Goal: Information Seeking & Learning: Learn about a topic

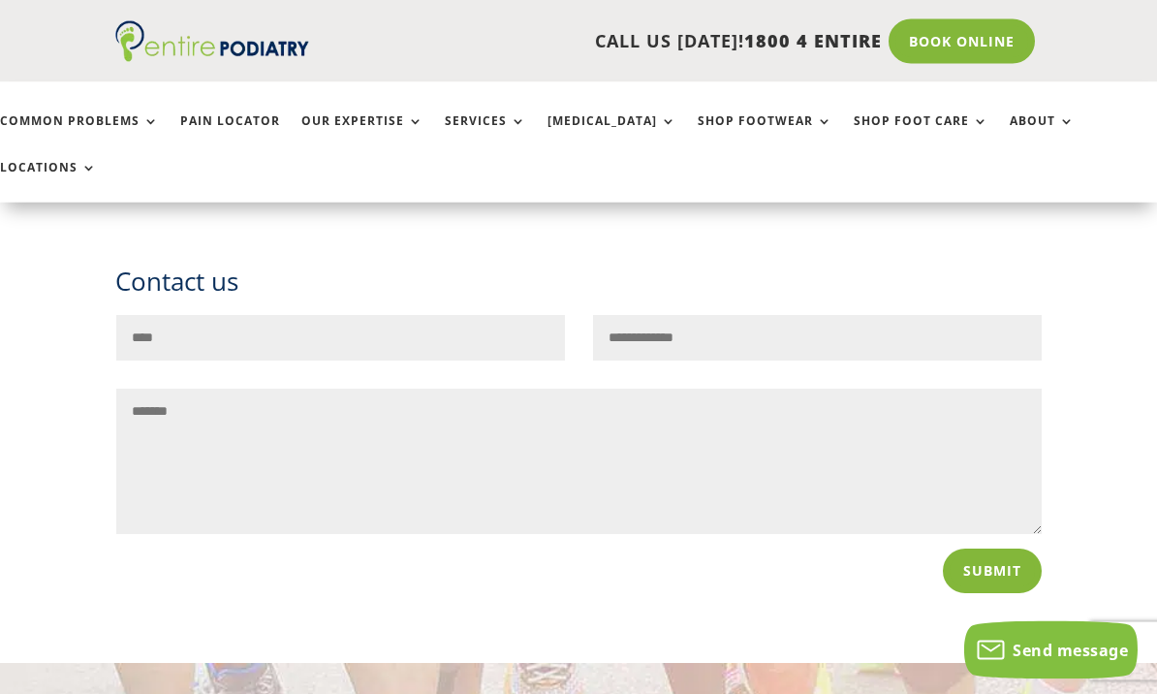
scroll to position [3972, 0]
click at [222, 117] on link "Pain Locator" at bounding box center [230, 135] width 100 height 42
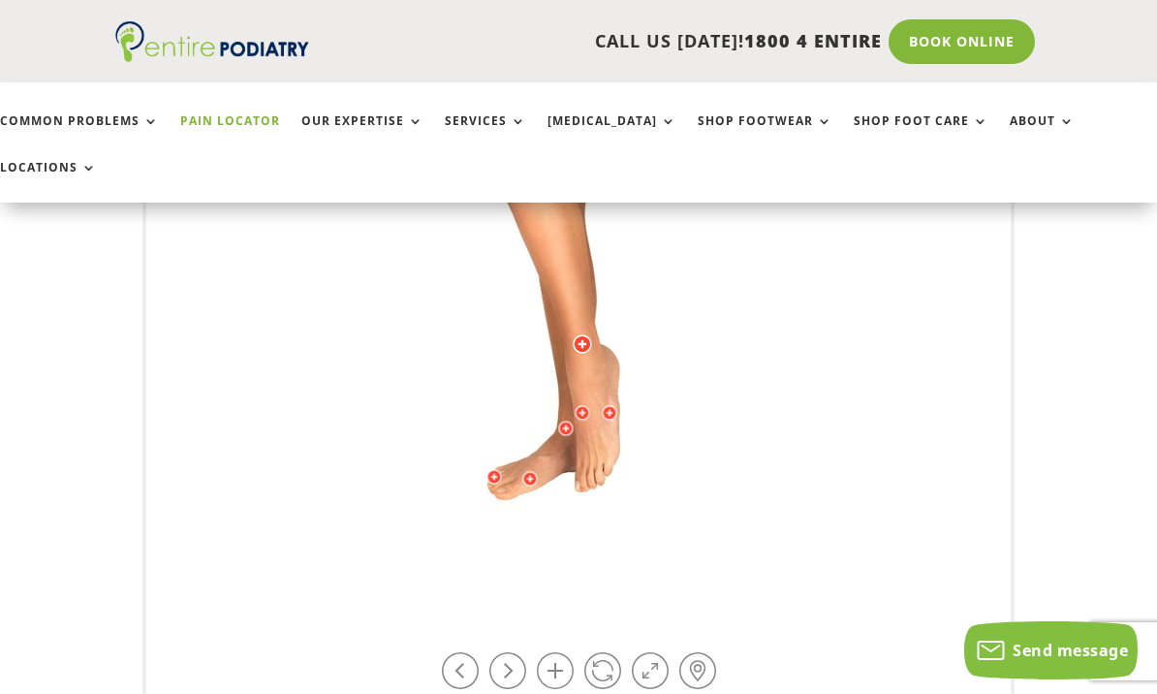
scroll to position [664, 0]
click at [554, 651] on link at bounding box center [555, 669] width 37 height 37
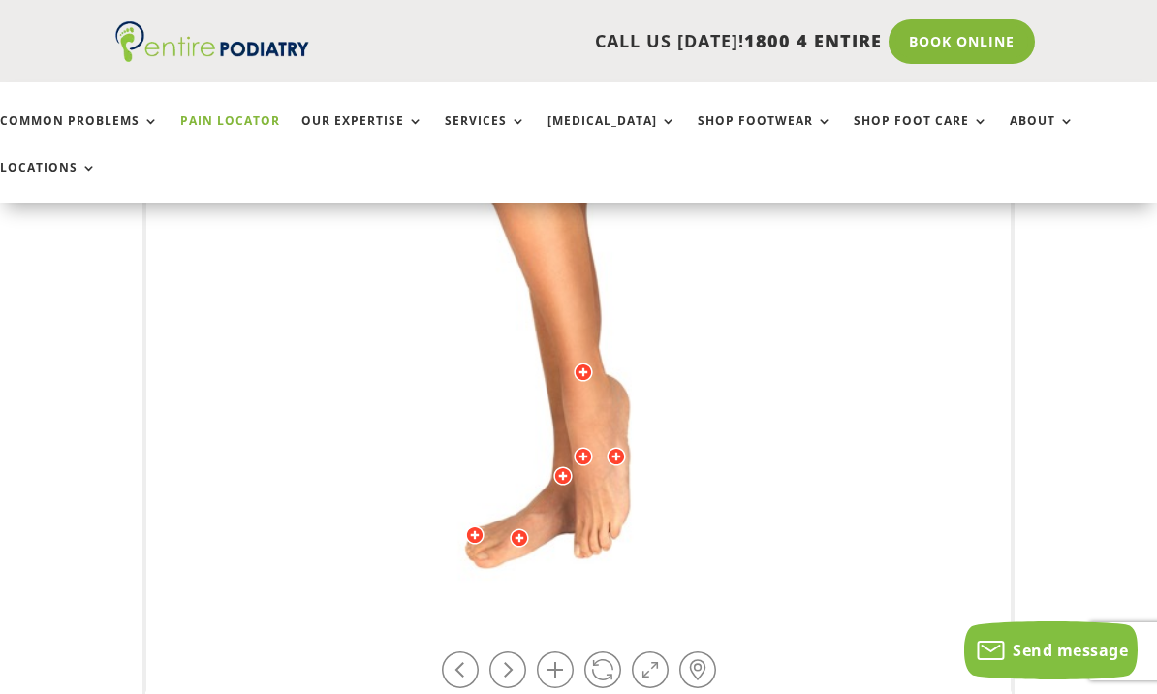
click at [550, 651] on link at bounding box center [555, 669] width 37 height 37
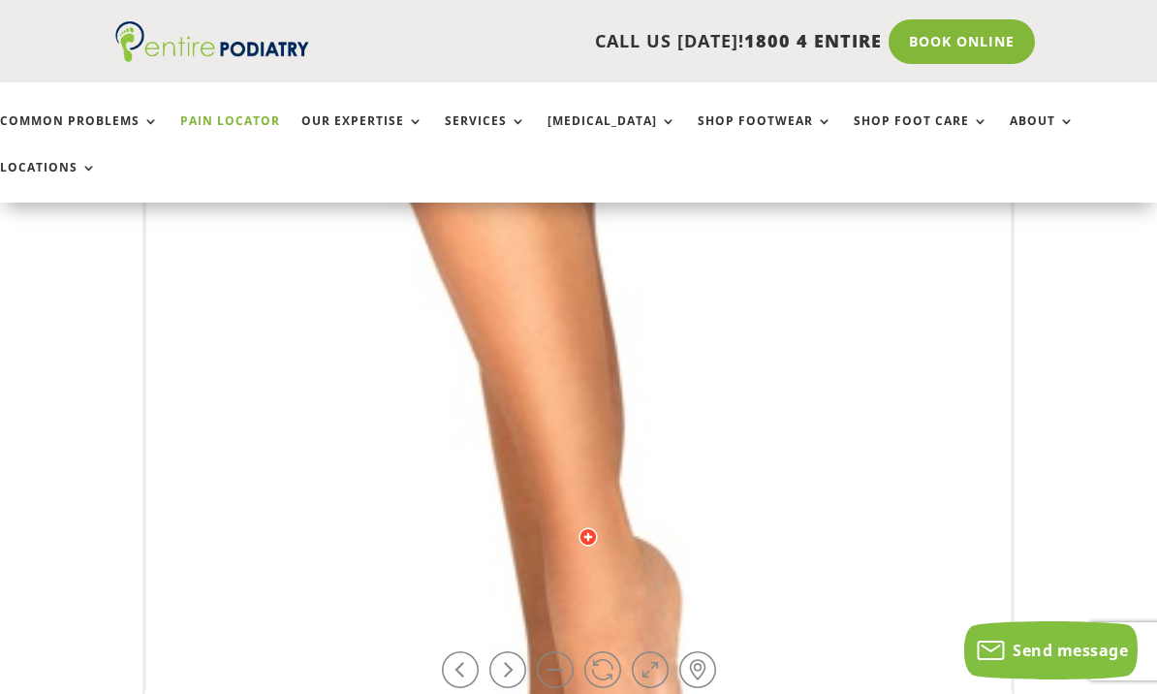
click at [553, 651] on link at bounding box center [555, 669] width 37 height 37
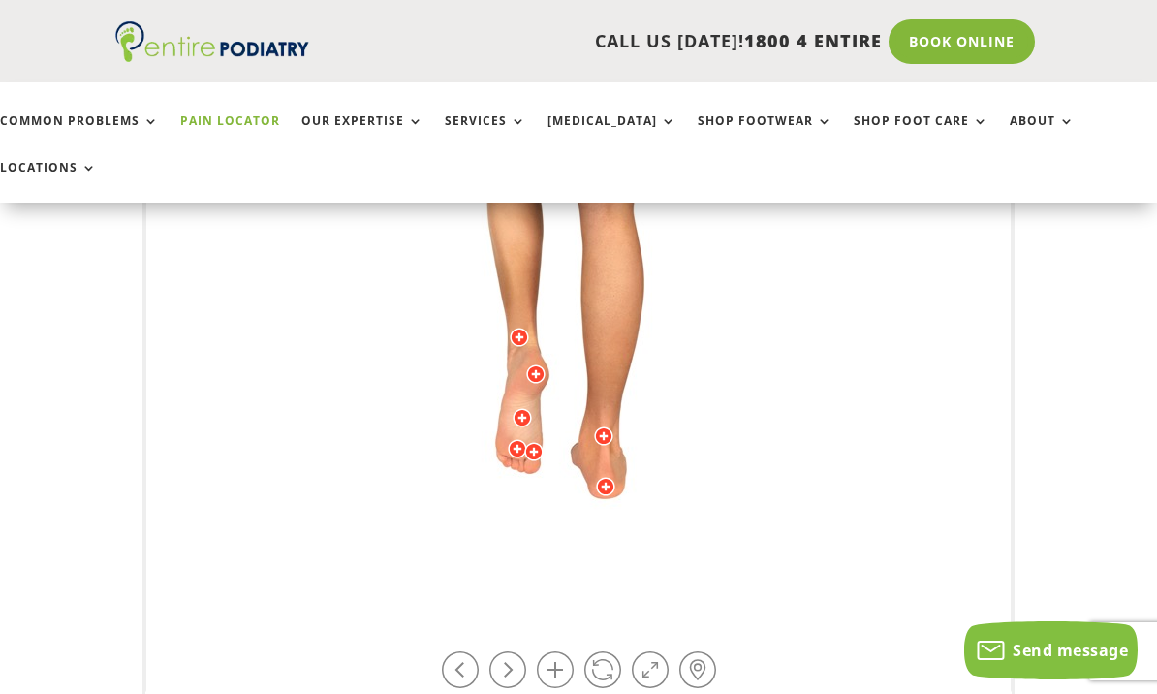
click at [556, 651] on link at bounding box center [555, 669] width 37 height 37
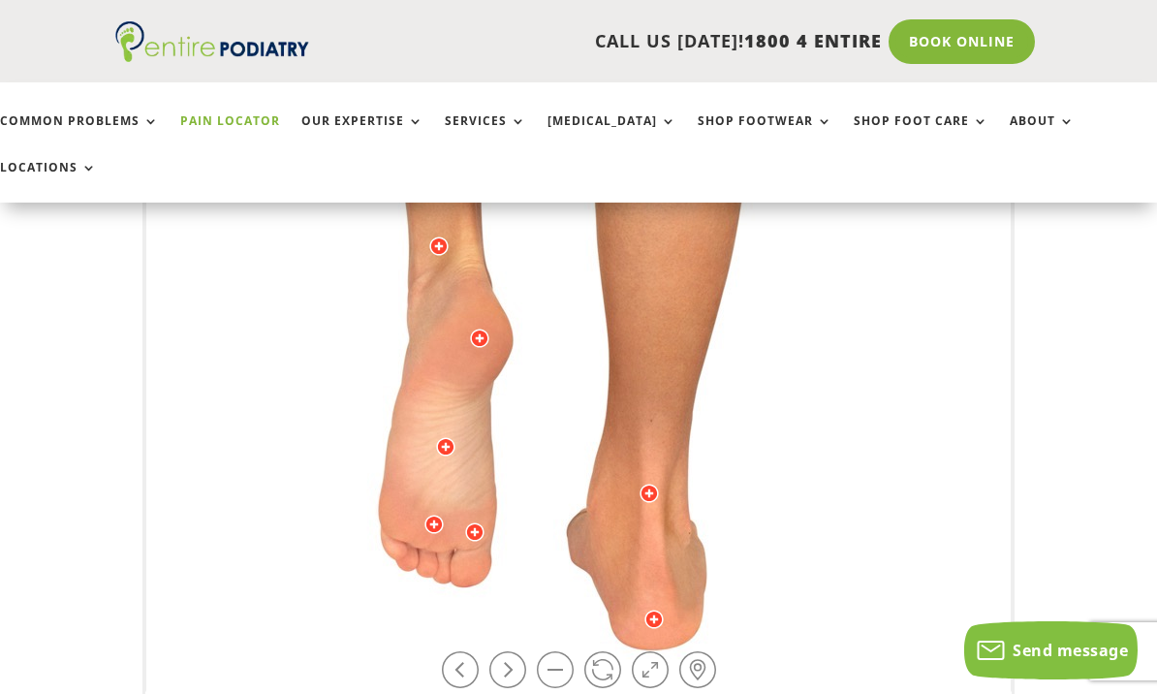
click at [606, 651] on link at bounding box center [602, 669] width 37 height 37
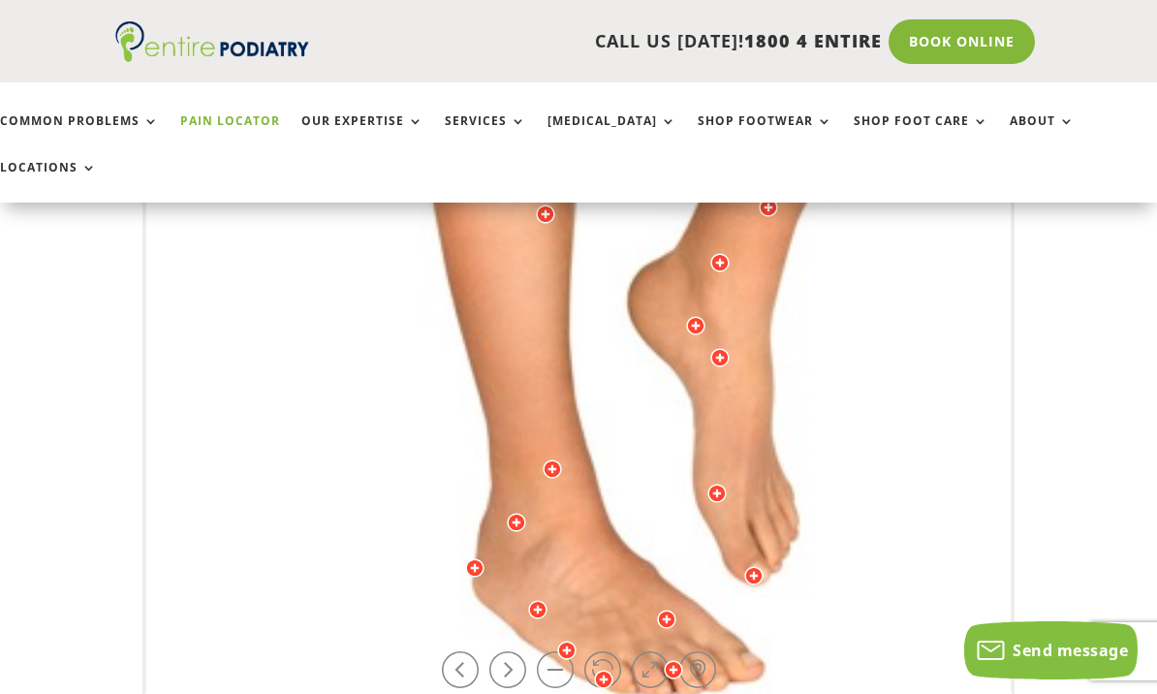
click at [593, 651] on link at bounding box center [602, 669] width 37 height 37
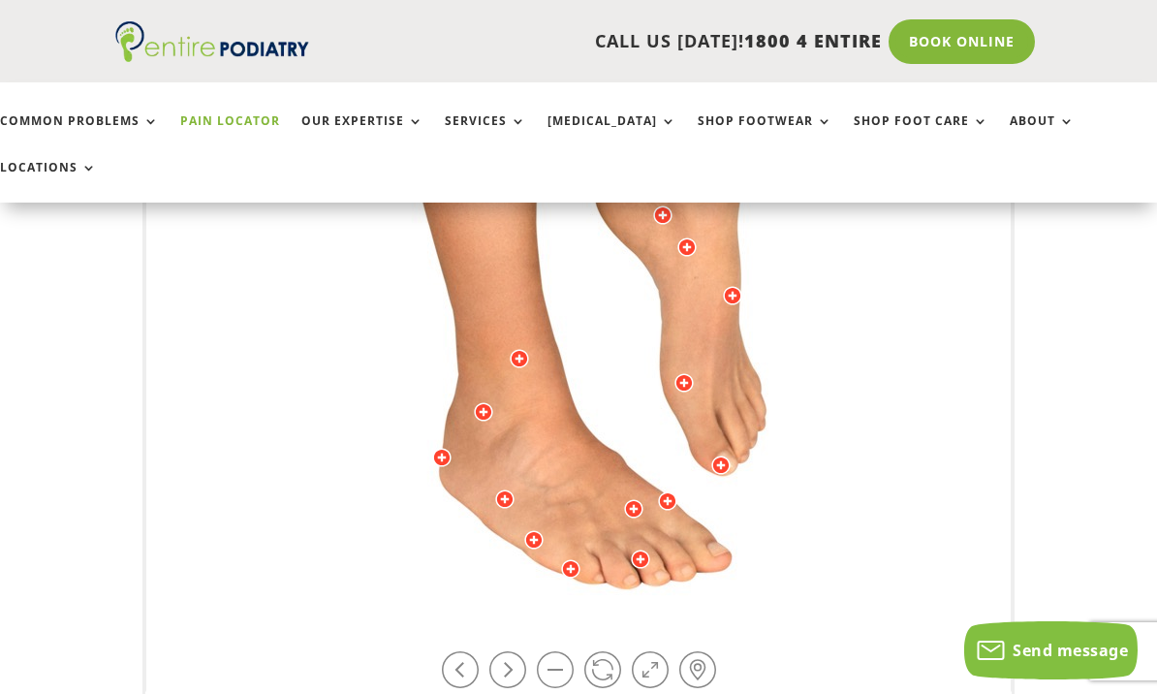
click at [604, 651] on link at bounding box center [602, 669] width 37 height 37
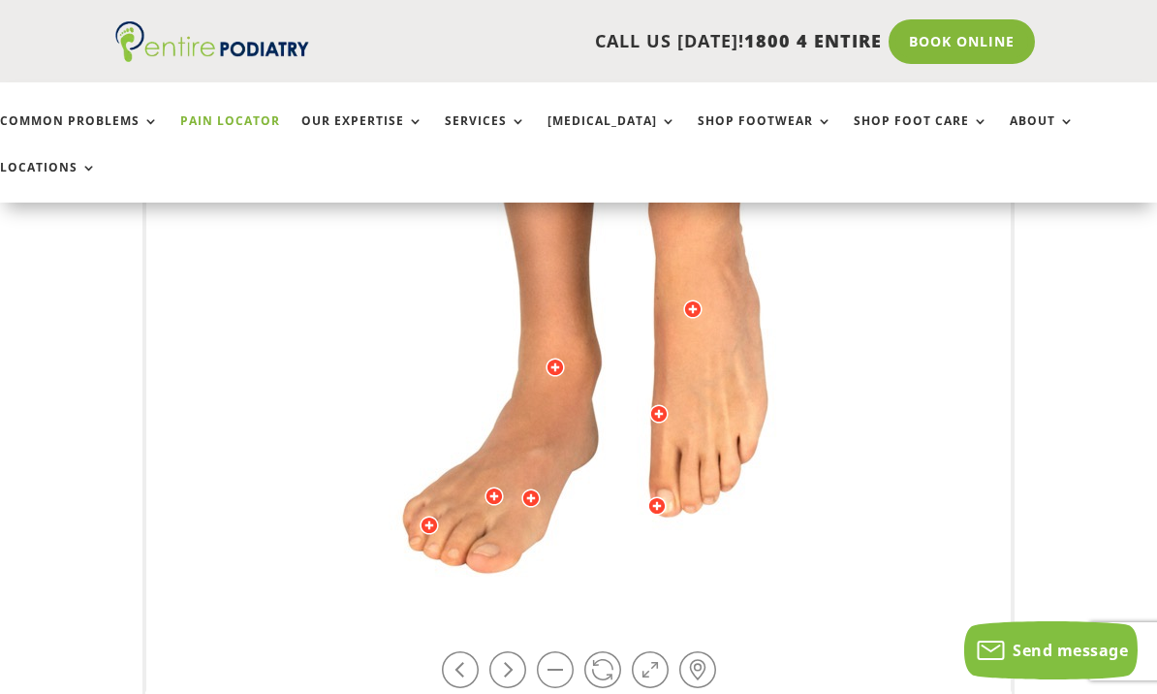
click at [453, 651] on link at bounding box center [460, 669] width 37 height 37
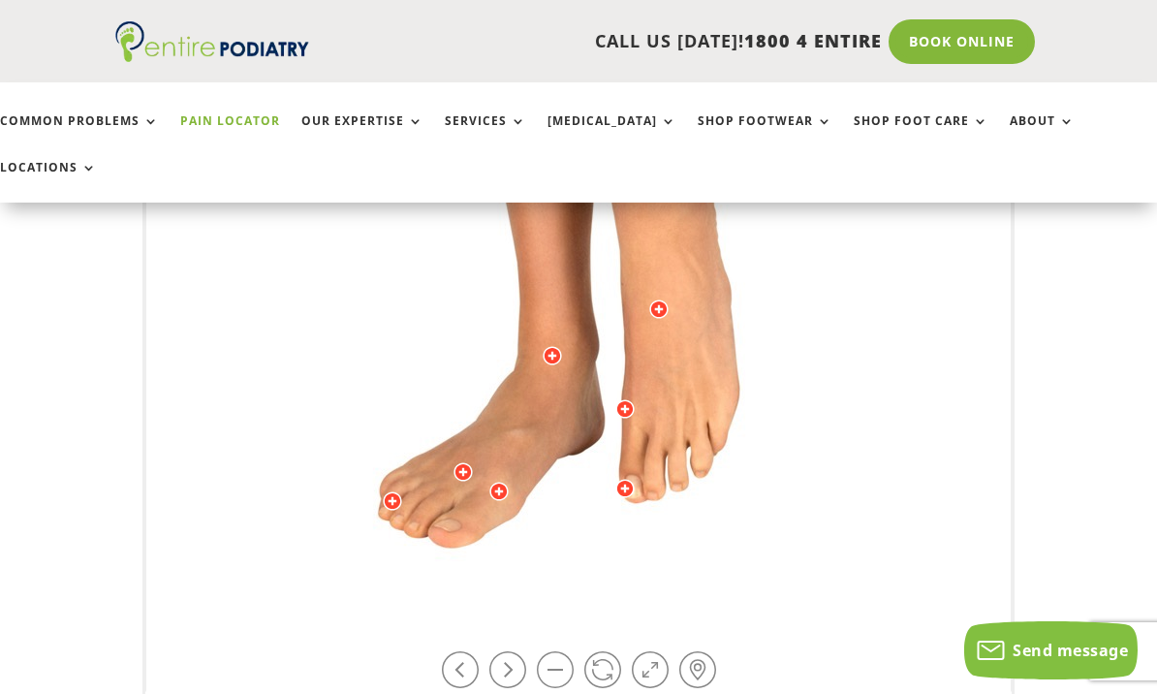
click at [447, 651] on link at bounding box center [460, 669] width 37 height 37
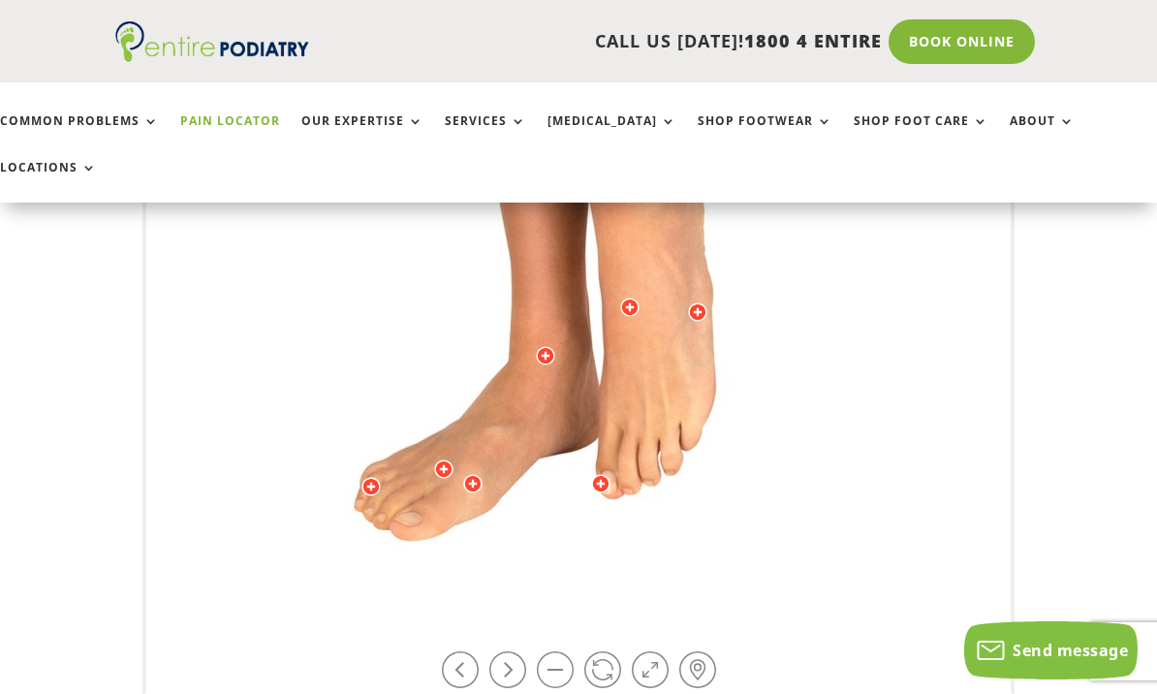
click at [448, 651] on link at bounding box center [460, 669] width 37 height 37
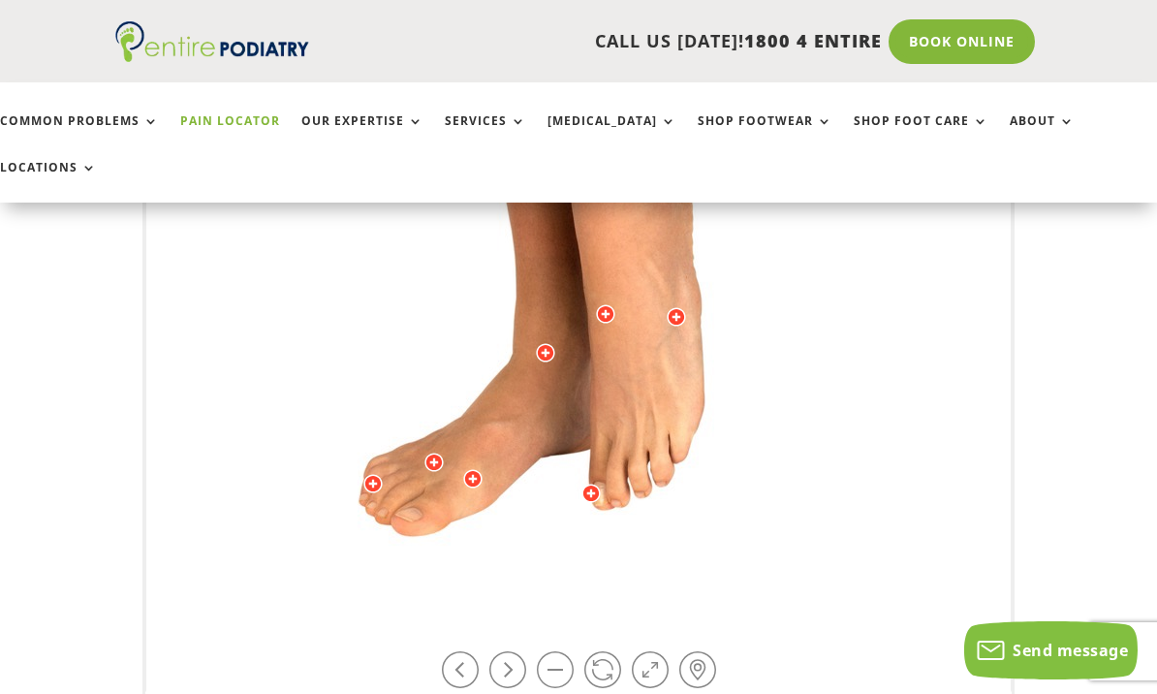
click at [450, 651] on link at bounding box center [460, 669] width 37 height 37
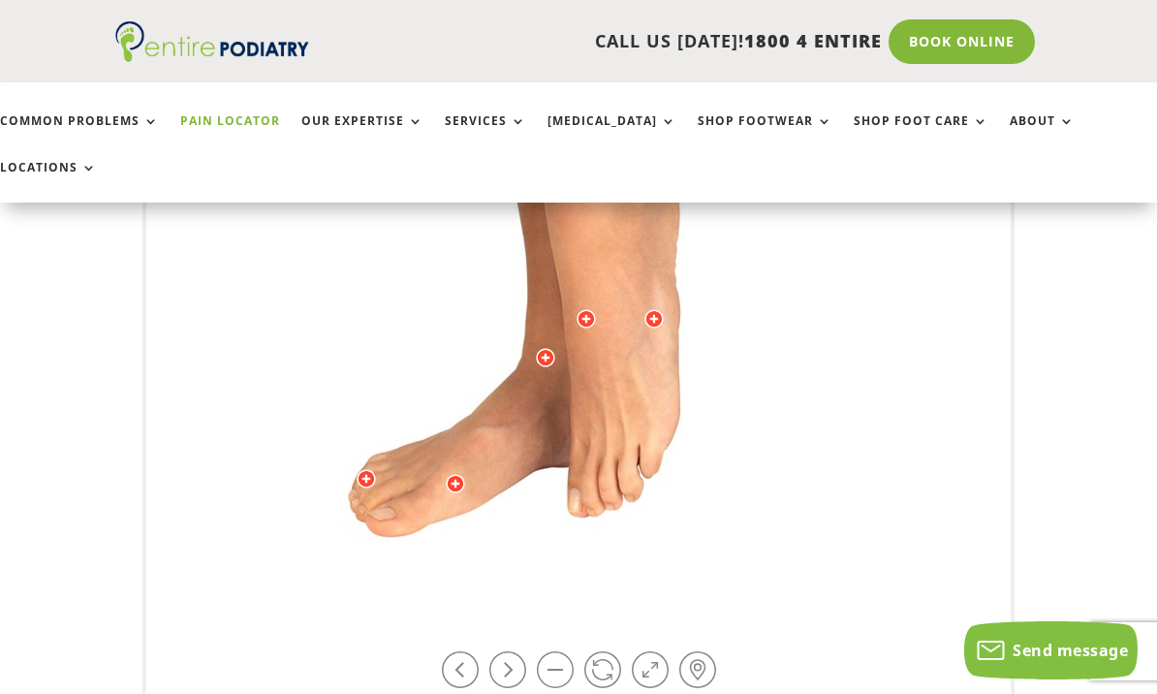
click at [448, 651] on link at bounding box center [460, 669] width 37 height 37
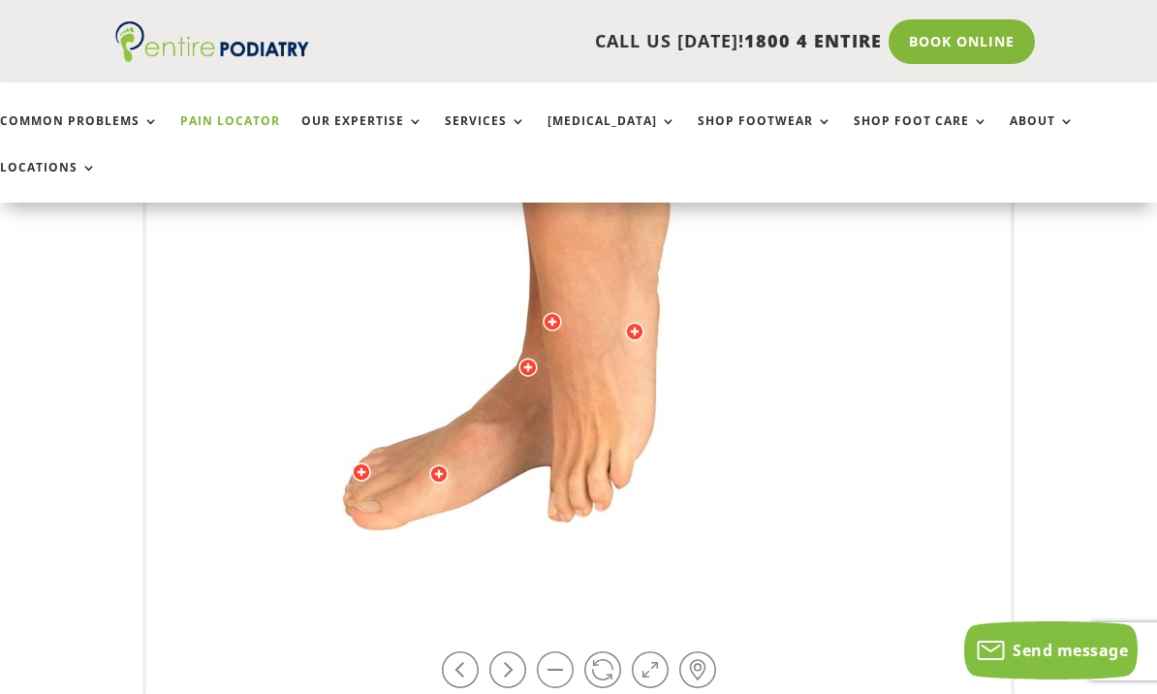
click at [448, 651] on link at bounding box center [460, 669] width 37 height 37
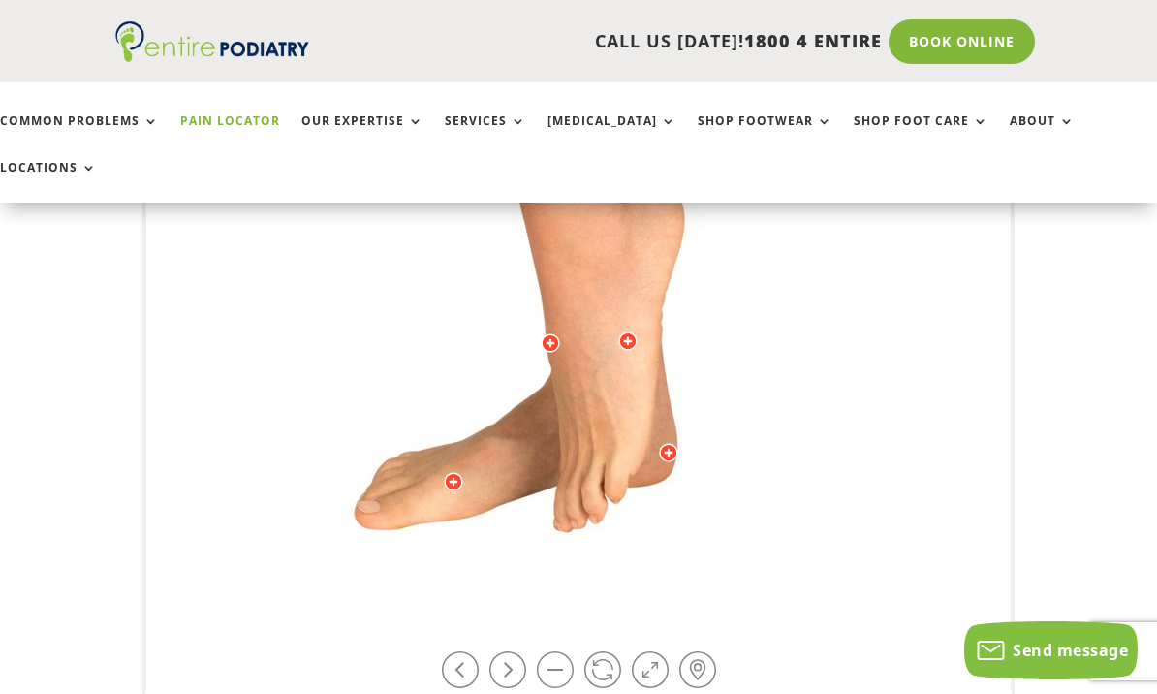
click at [447, 651] on link at bounding box center [460, 669] width 37 height 37
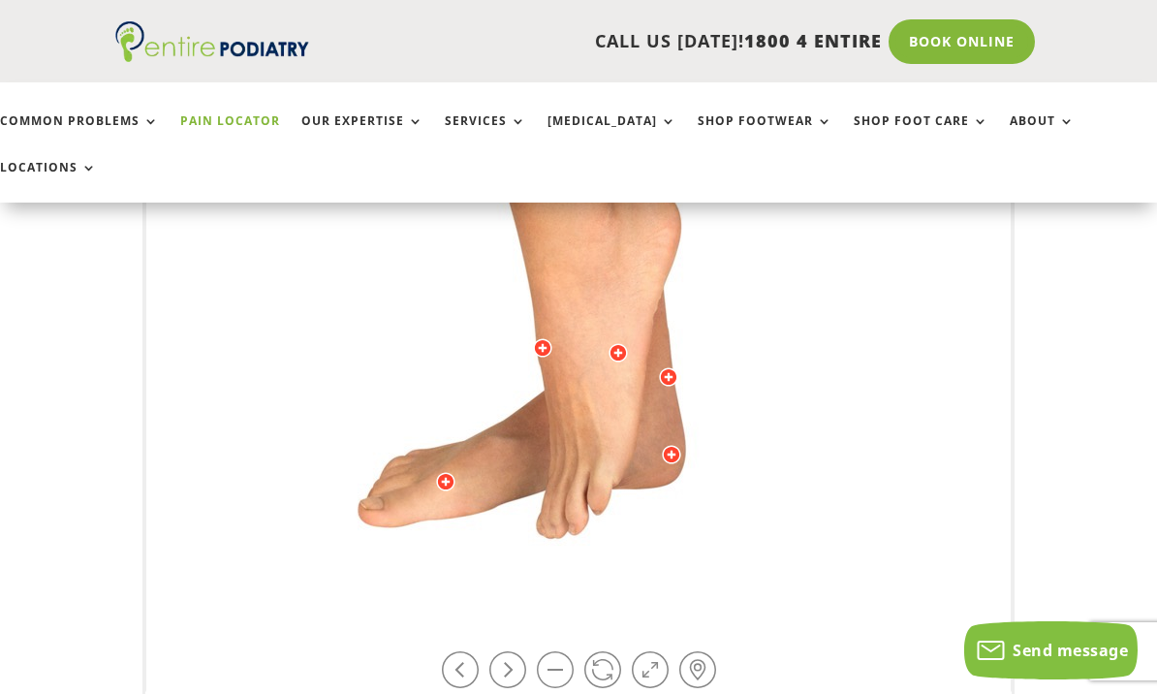
click at [448, 651] on link at bounding box center [460, 669] width 37 height 37
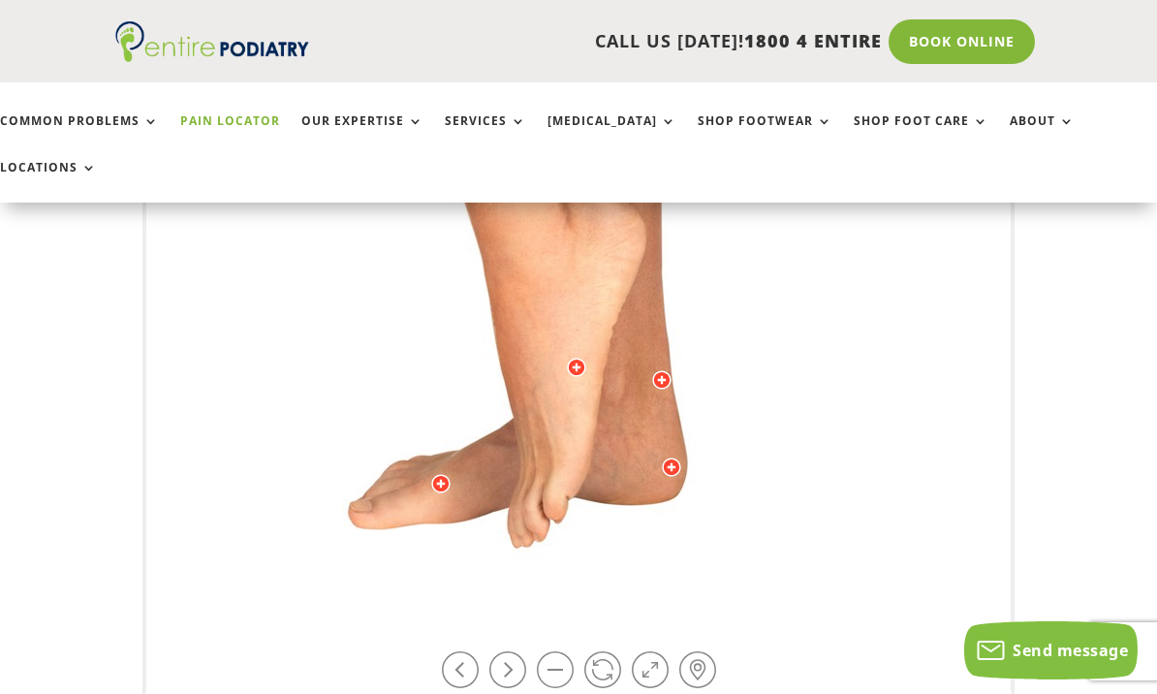
click at [449, 651] on link at bounding box center [460, 669] width 37 height 37
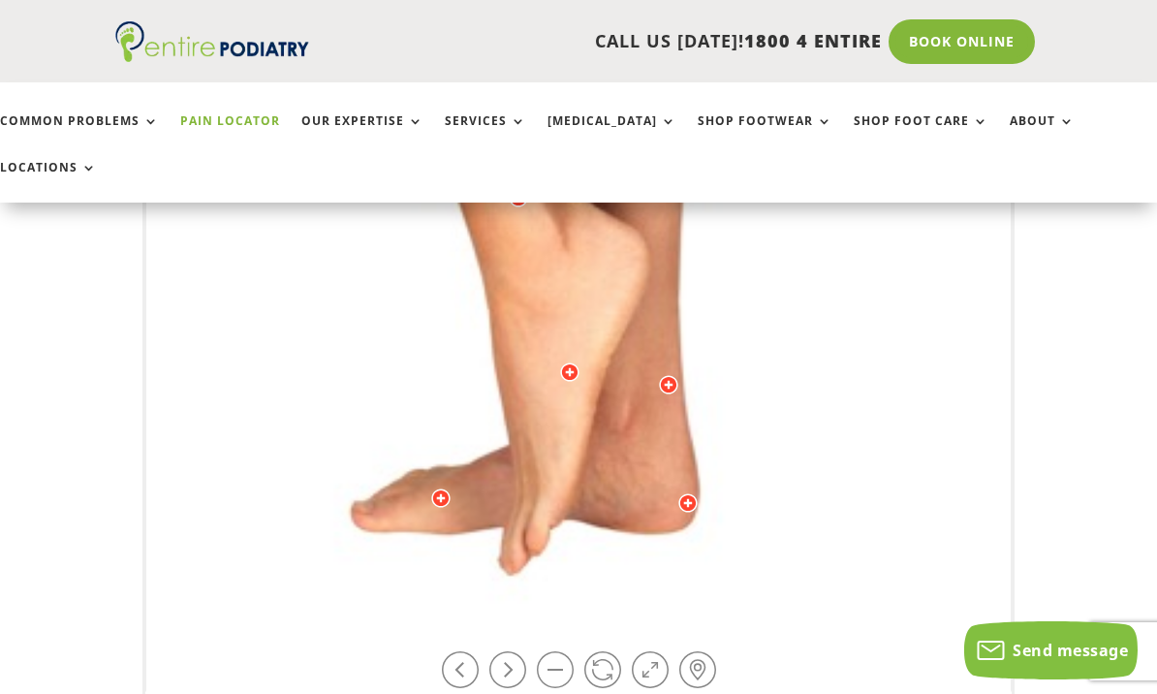
click at [448, 651] on link at bounding box center [460, 669] width 37 height 37
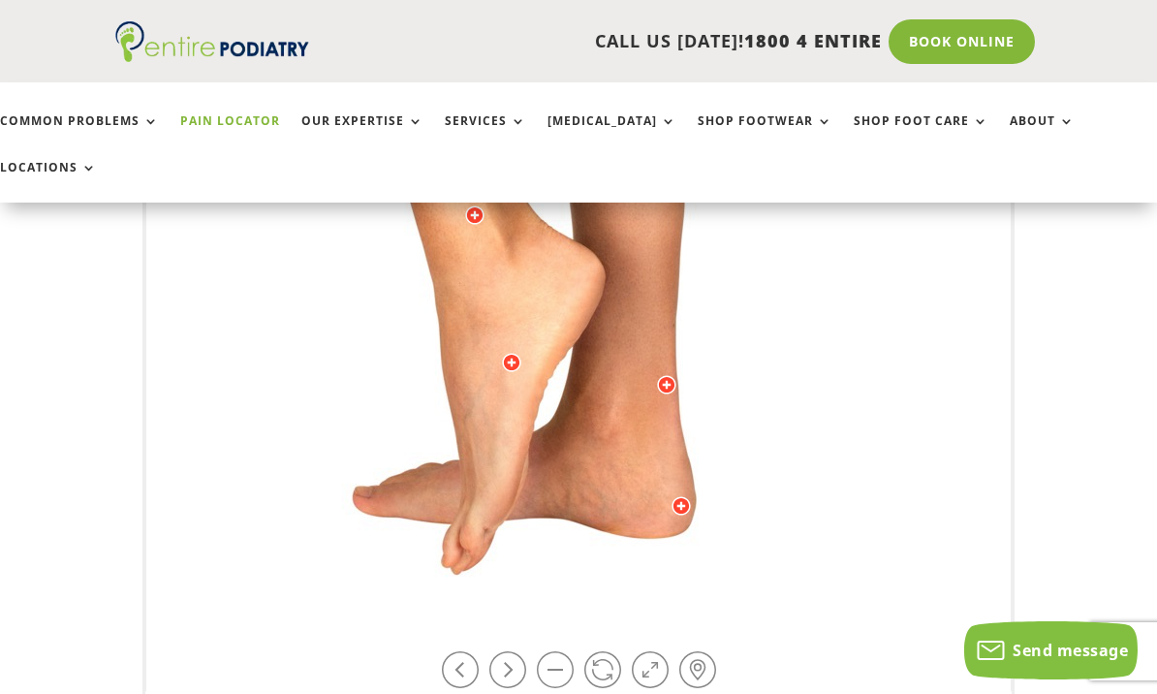
click at [449, 651] on link at bounding box center [460, 669] width 37 height 37
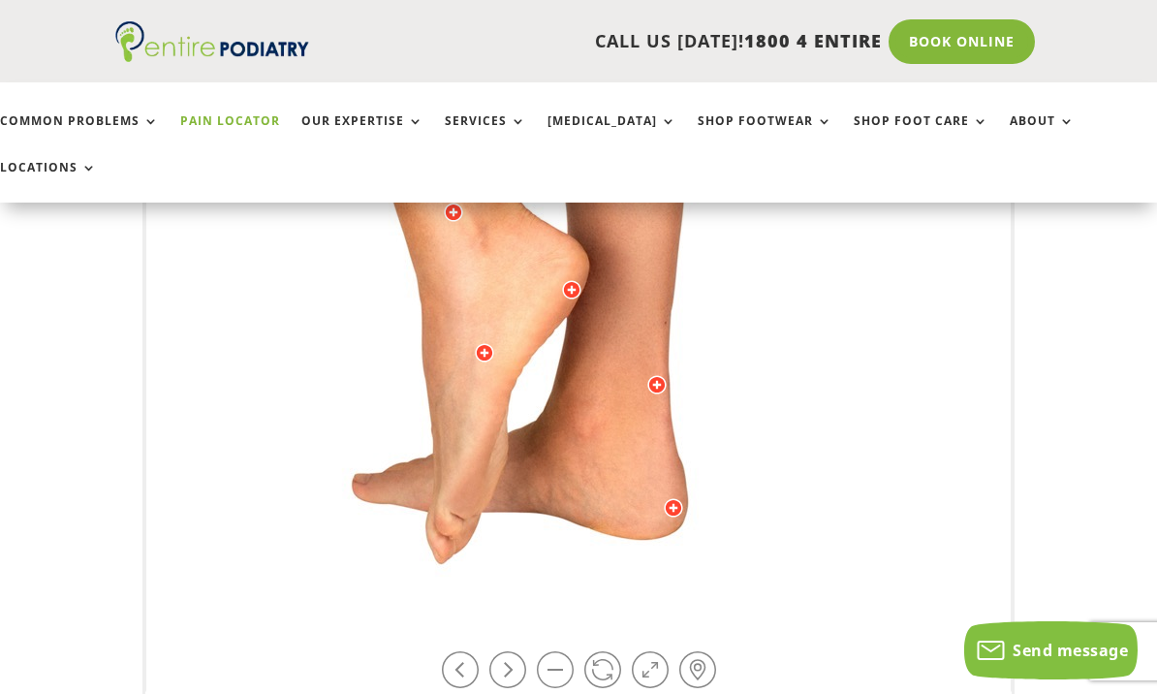
click at [444, 651] on link at bounding box center [460, 669] width 37 height 37
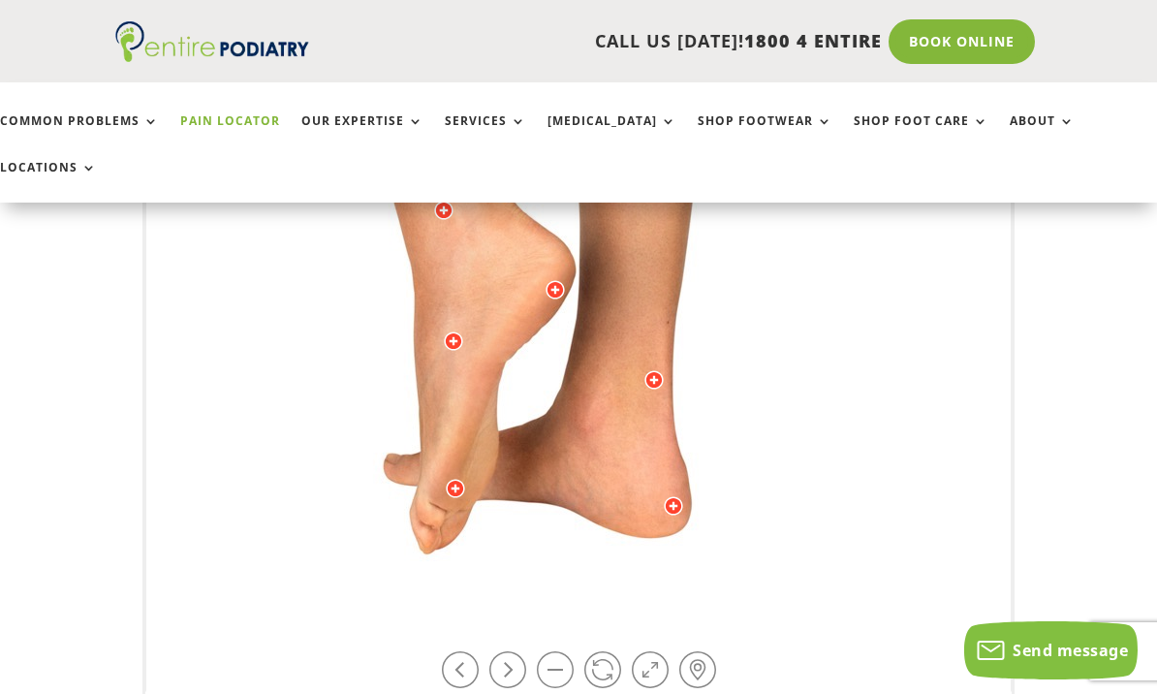
click at [442, 651] on link at bounding box center [460, 669] width 37 height 37
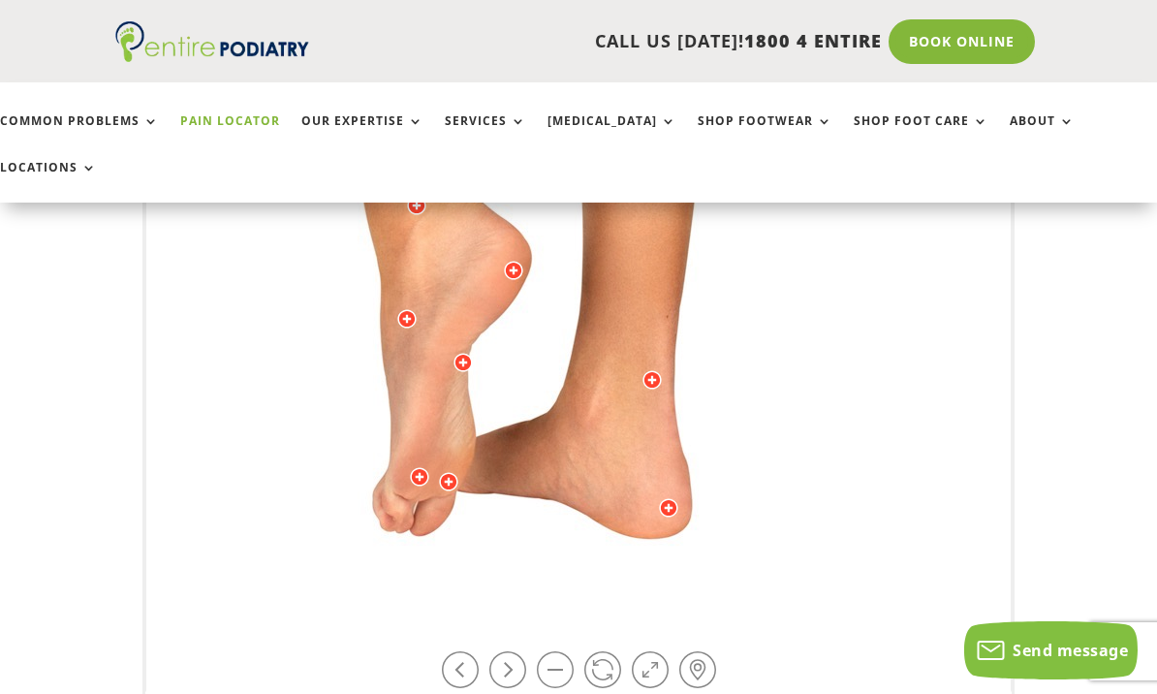
click at [442, 651] on link at bounding box center [460, 669] width 37 height 37
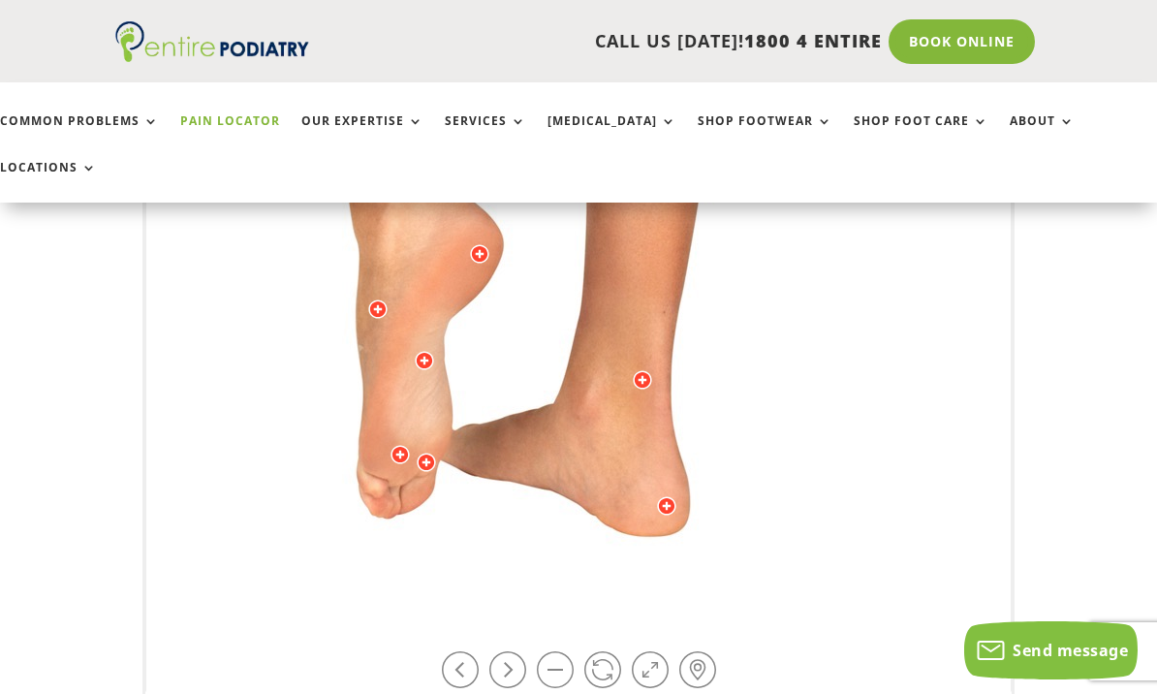
click at [443, 651] on link at bounding box center [460, 669] width 37 height 37
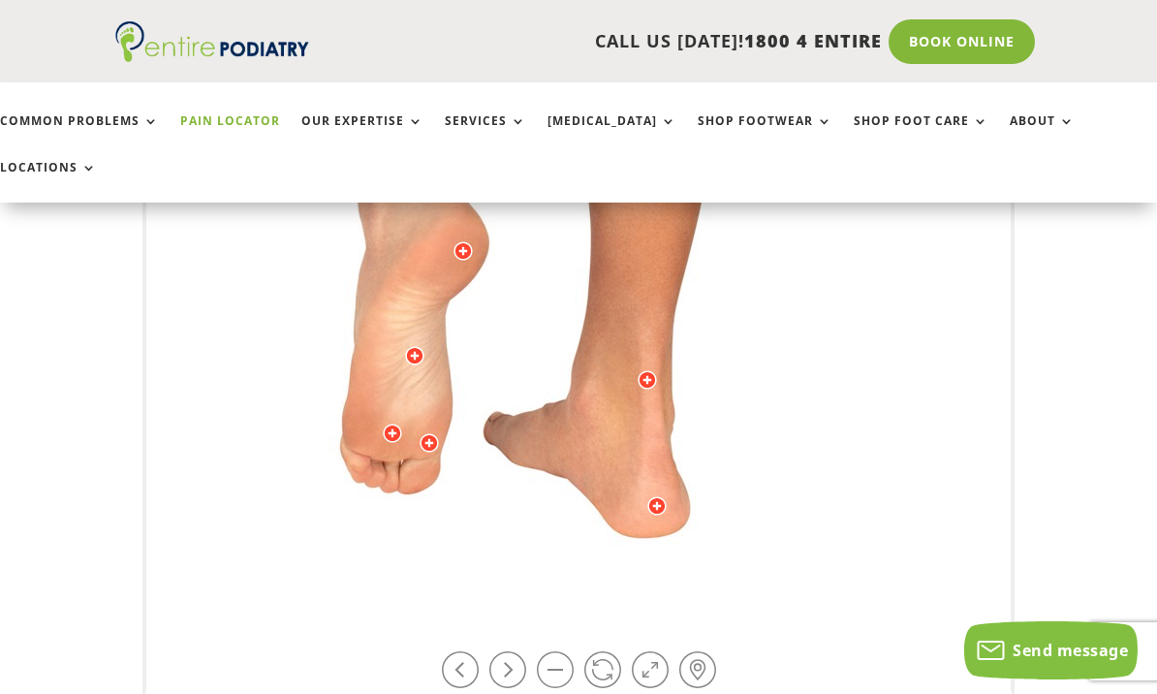
click at [436, 645] on div at bounding box center [578, 667] width 293 height 44
click at [450, 651] on link at bounding box center [460, 669] width 37 height 37
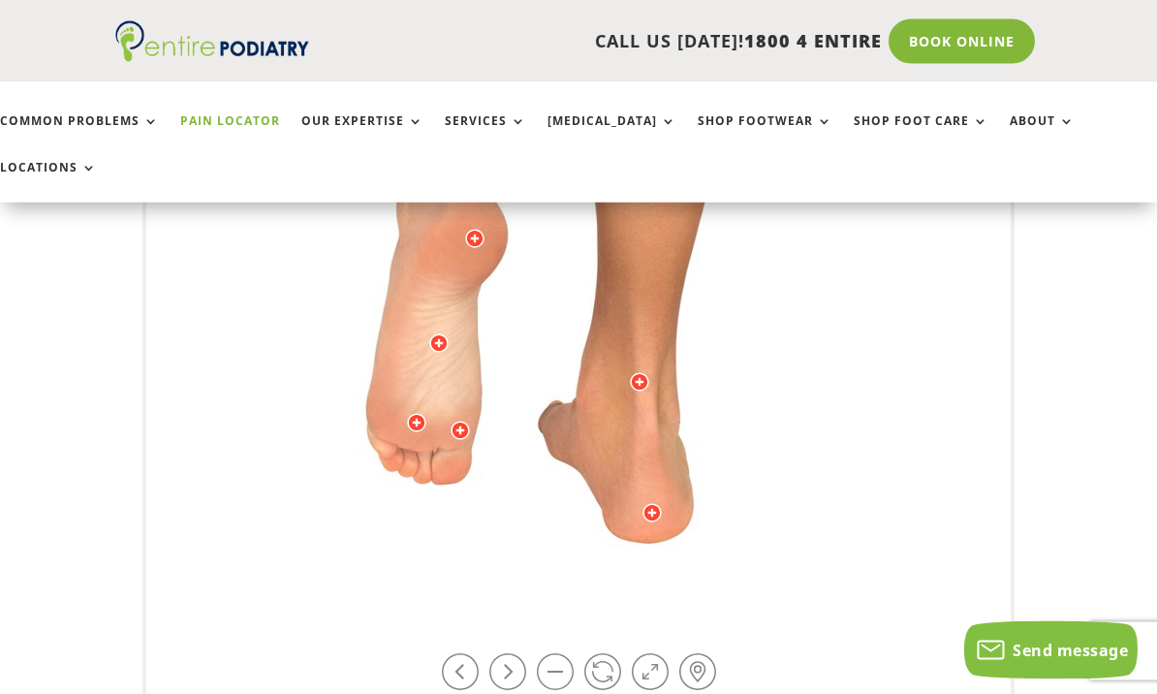
scroll to position [662, 0]
click at [456, 654] on link at bounding box center [460, 672] width 37 height 37
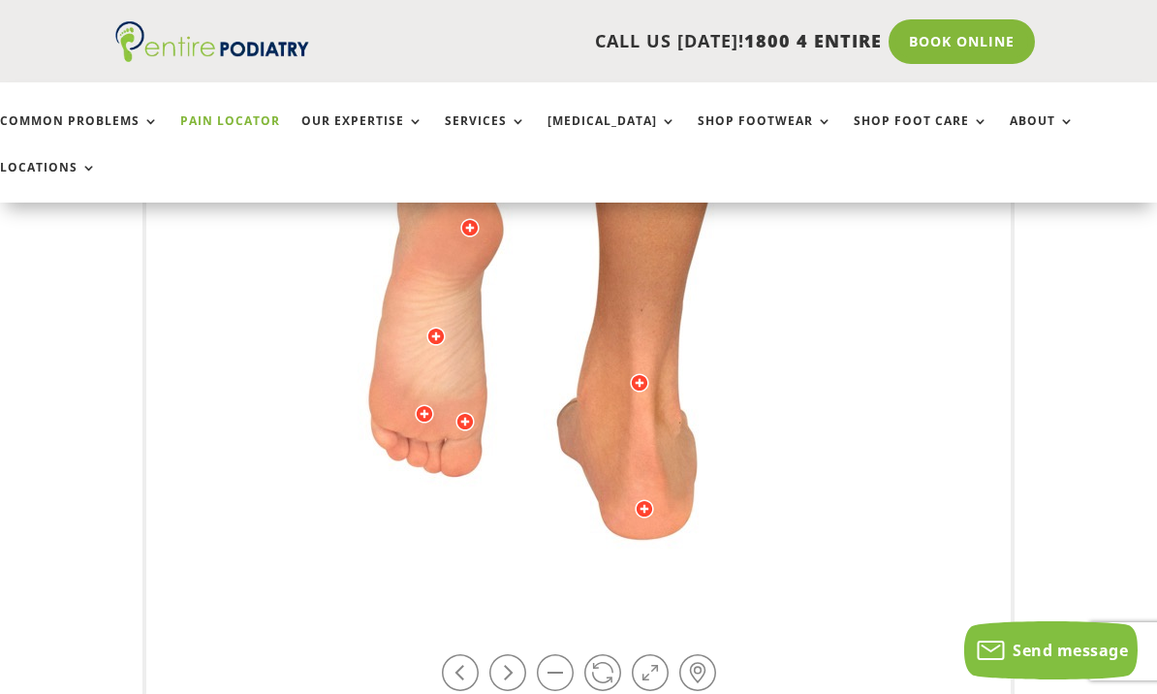
click at [451, 654] on link at bounding box center [460, 672] width 37 height 37
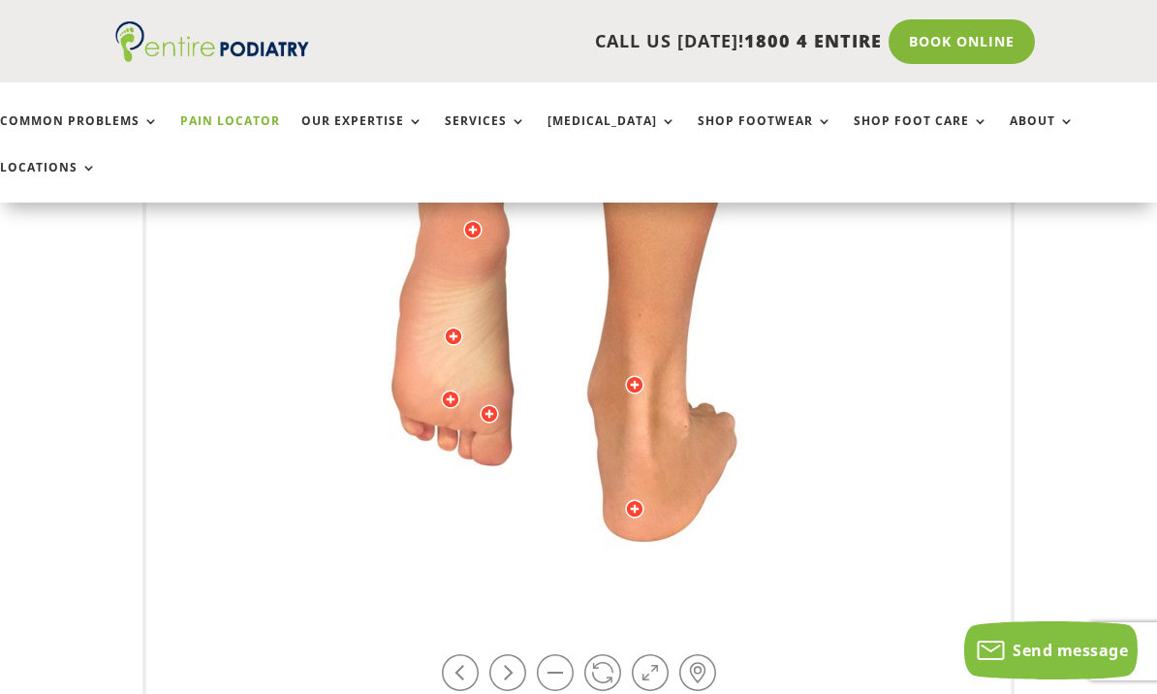
click at [450, 654] on link at bounding box center [460, 672] width 37 height 37
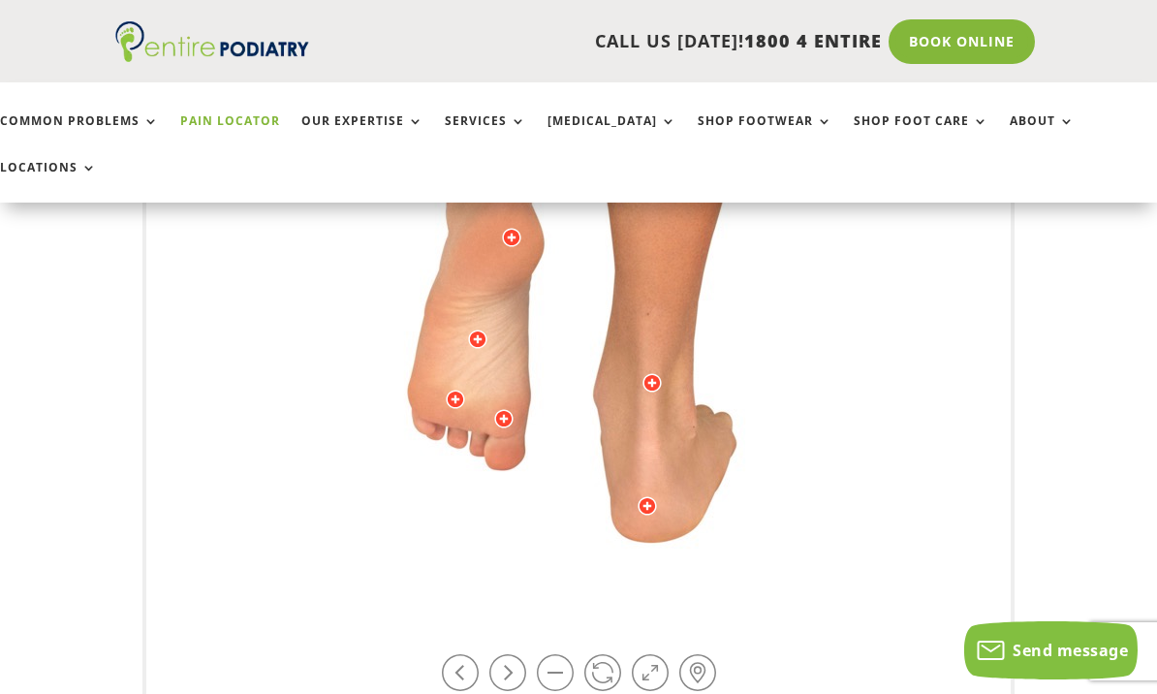
click at [451, 654] on link at bounding box center [460, 672] width 37 height 37
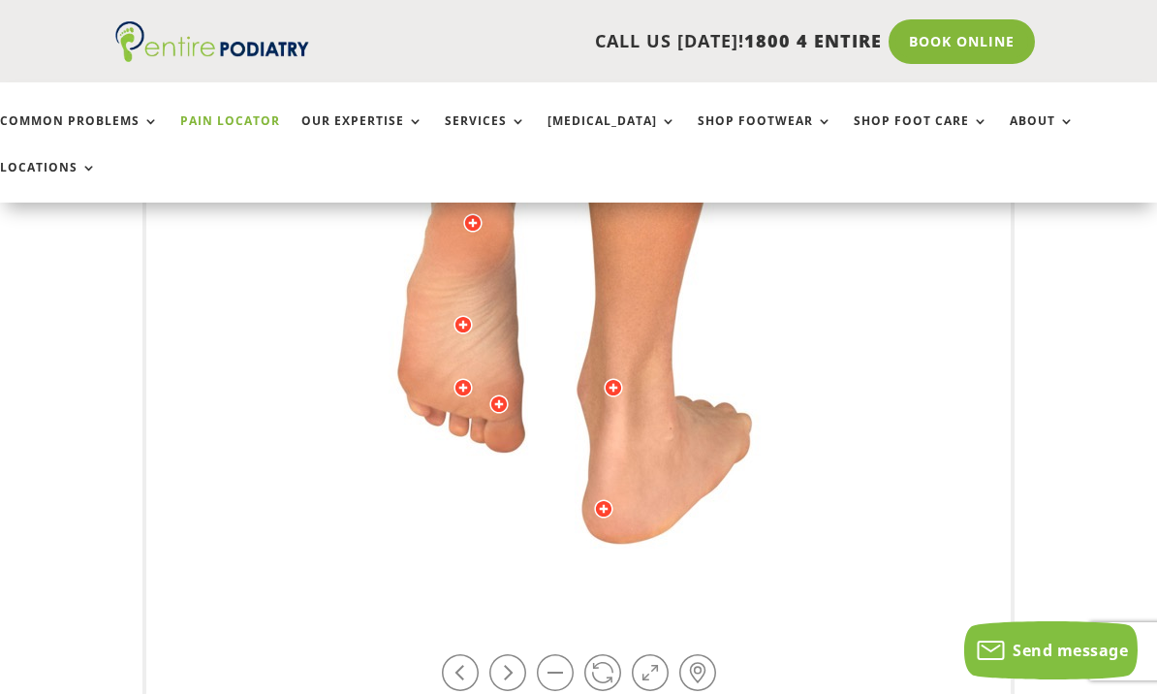
click at [455, 654] on link at bounding box center [460, 672] width 37 height 37
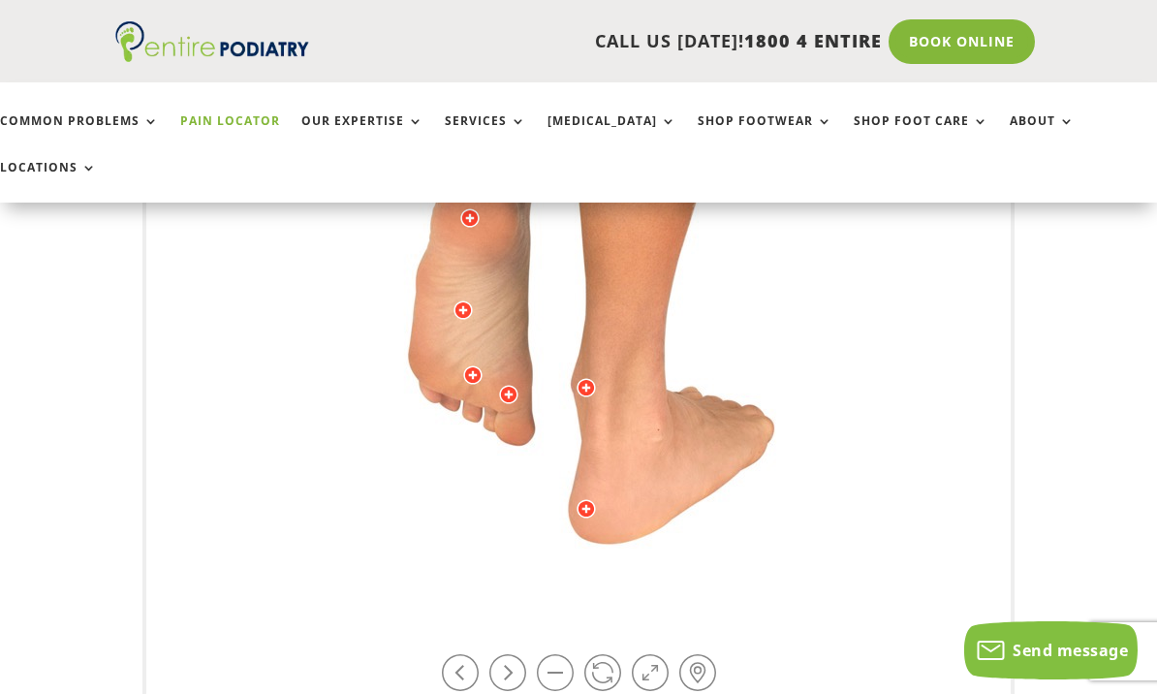
click at [455, 654] on link at bounding box center [460, 672] width 37 height 37
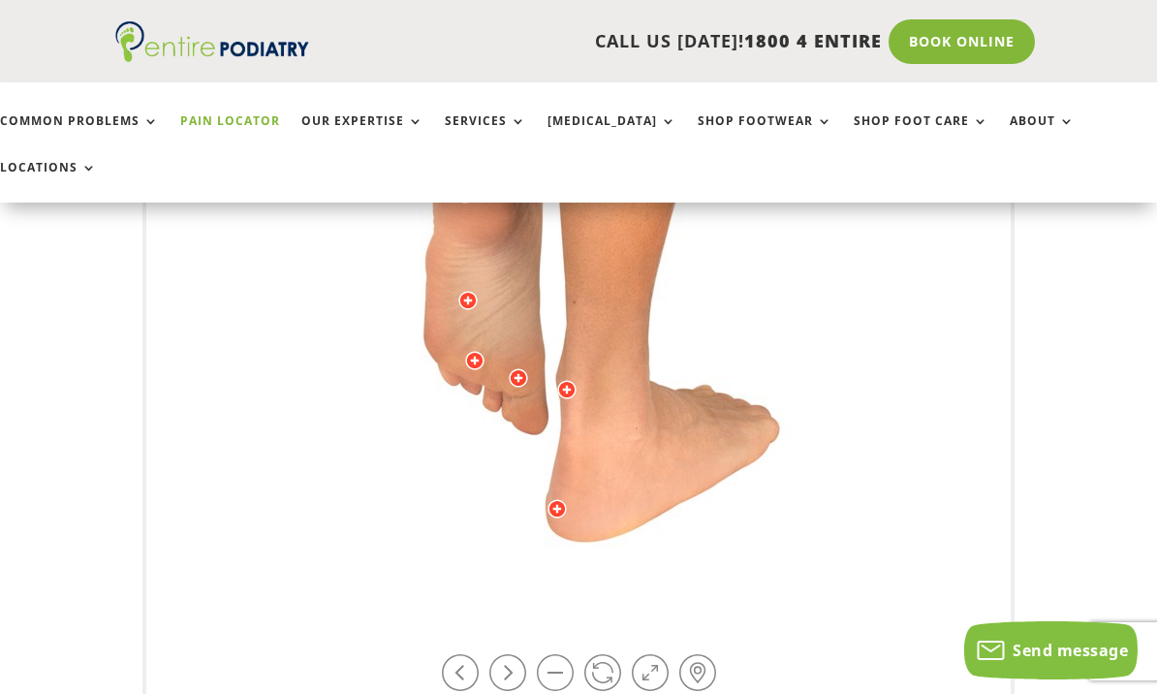
click at [457, 654] on link at bounding box center [460, 672] width 37 height 37
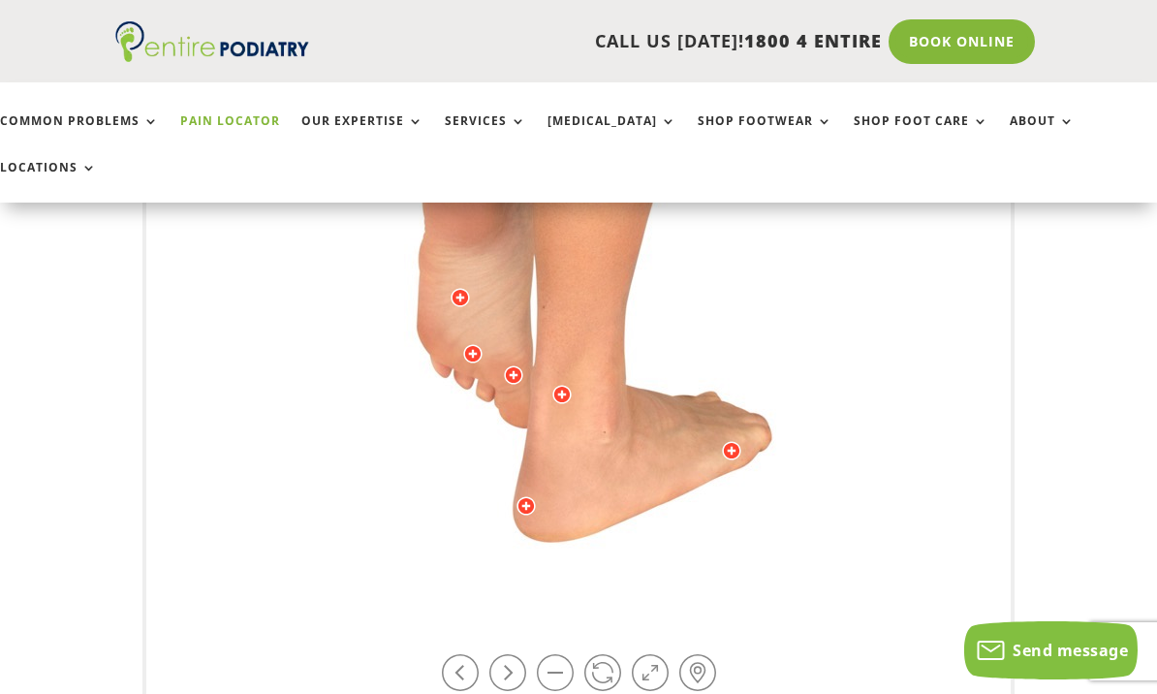
click at [460, 654] on link at bounding box center [460, 672] width 37 height 37
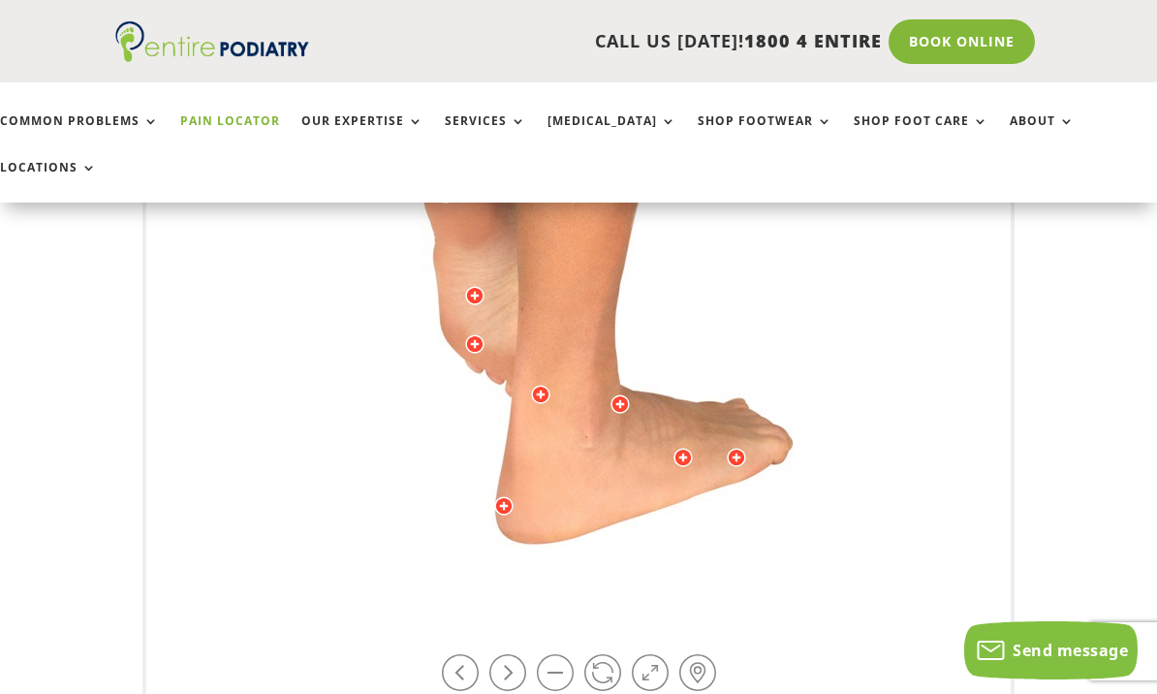
click at [459, 654] on link at bounding box center [460, 672] width 37 height 37
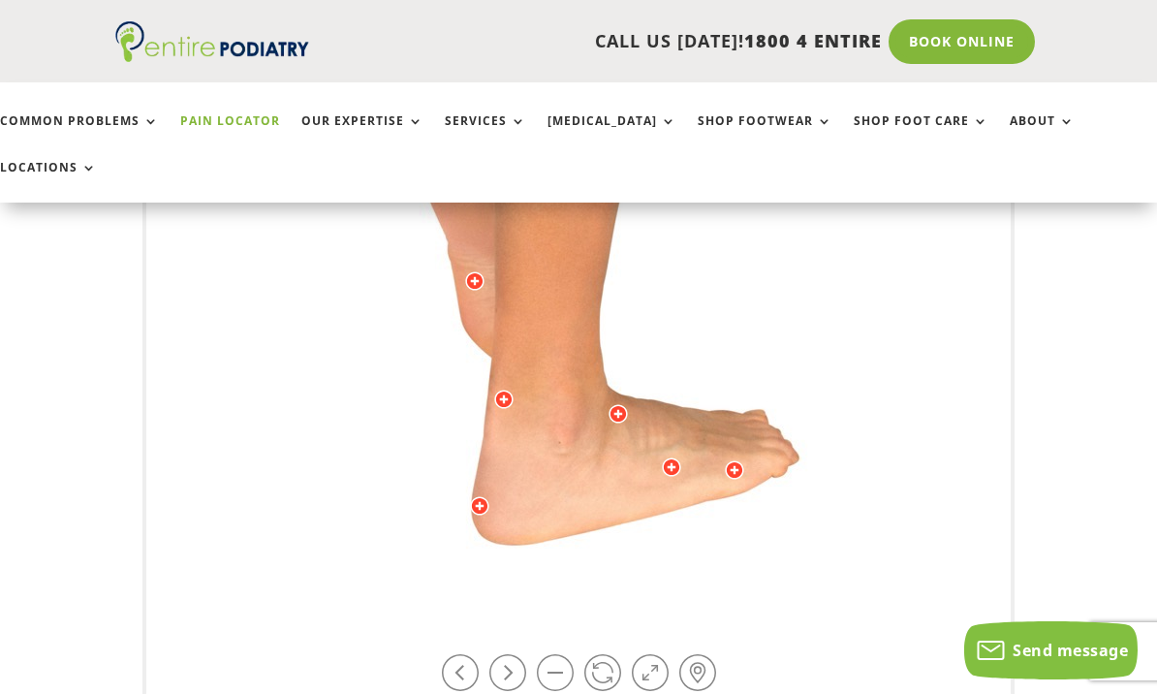
click at [460, 654] on link at bounding box center [460, 672] width 37 height 37
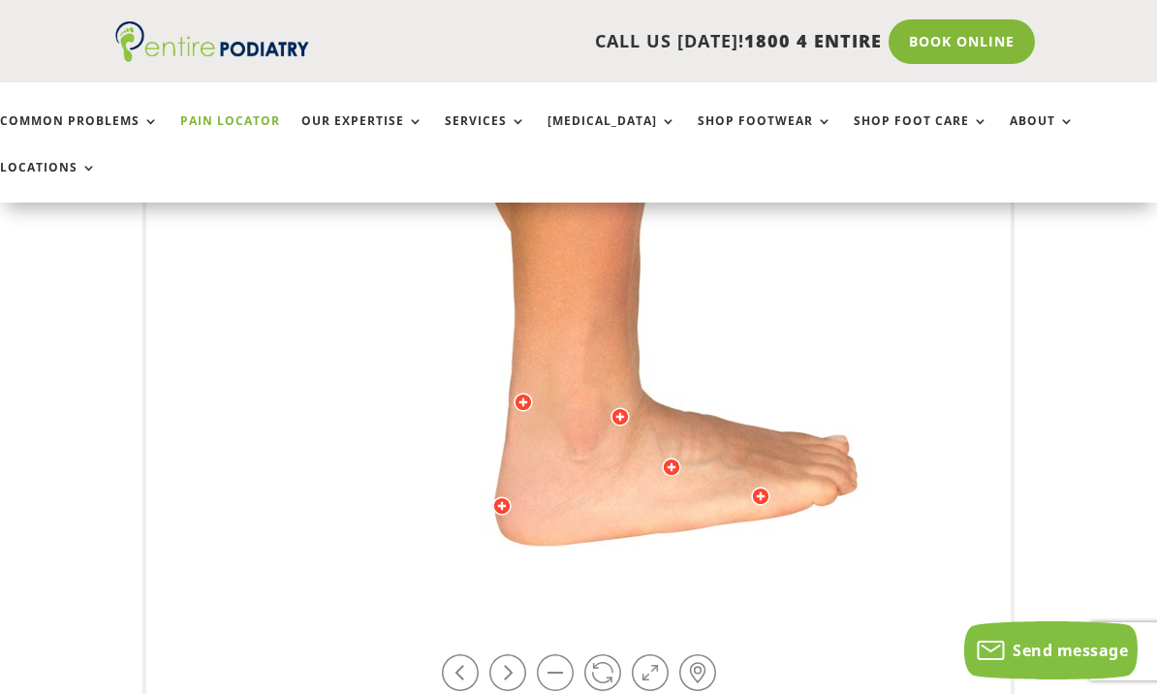
click at [458, 654] on link at bounding box center [460, 672] width 37 height 37
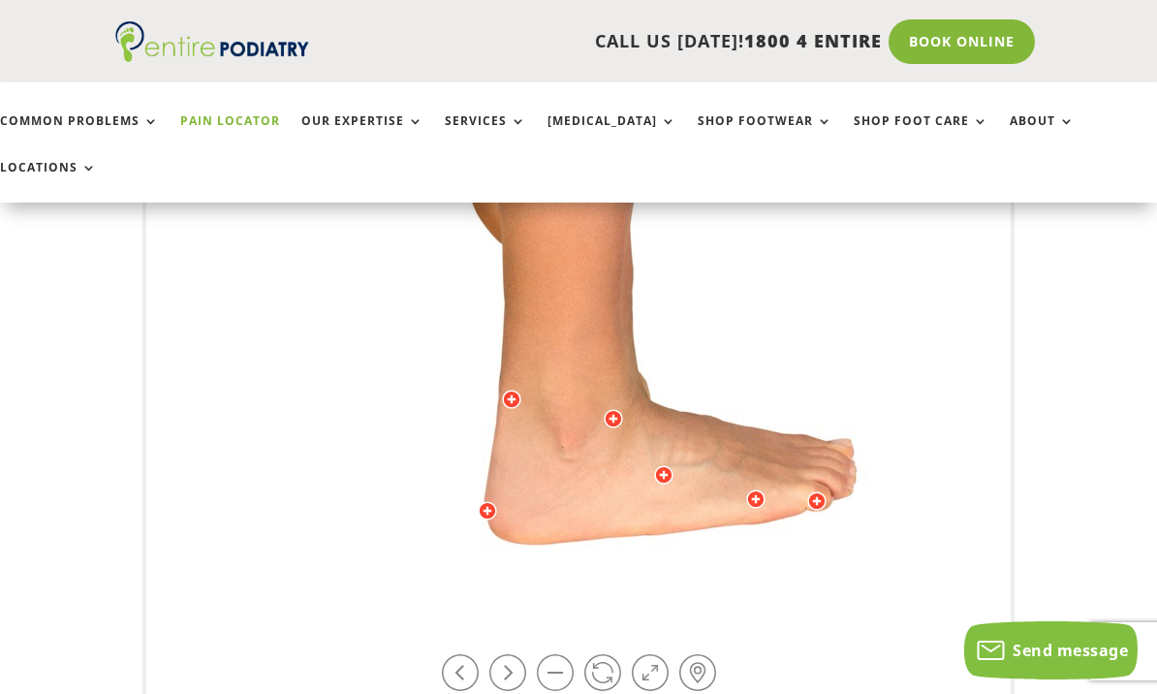
click at [460, 654] on link at bounding box center [460, 672] width 37 height 37
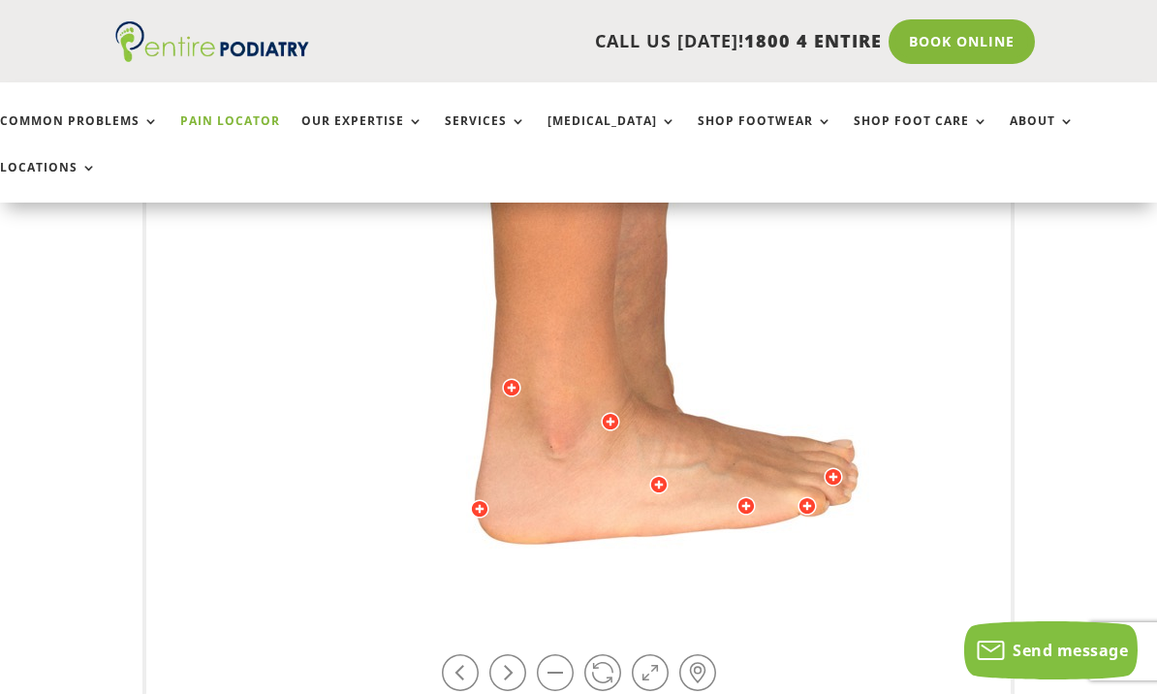
click at [457, 654] on link at bounding box center [460, 672] width 37 height 37
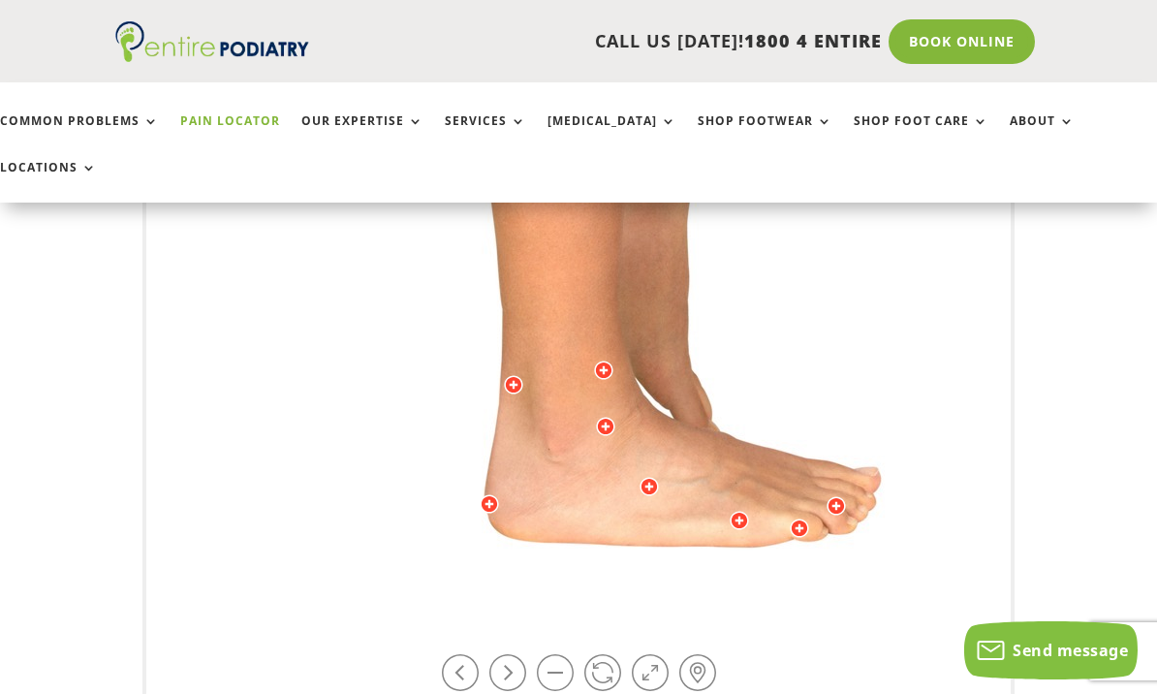
click at [451, 654] on link at bounding box center [460, 672] width 37 height 37
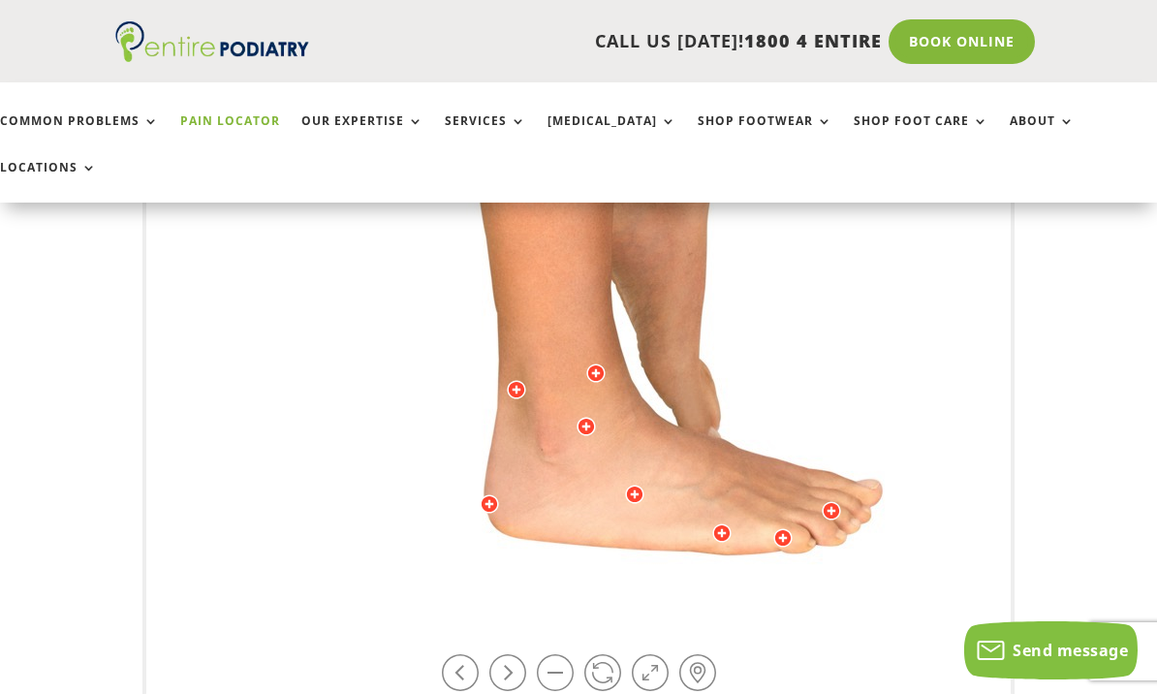
click at [455, 654] on link at bounding box center [460, 672] width 37 height 37
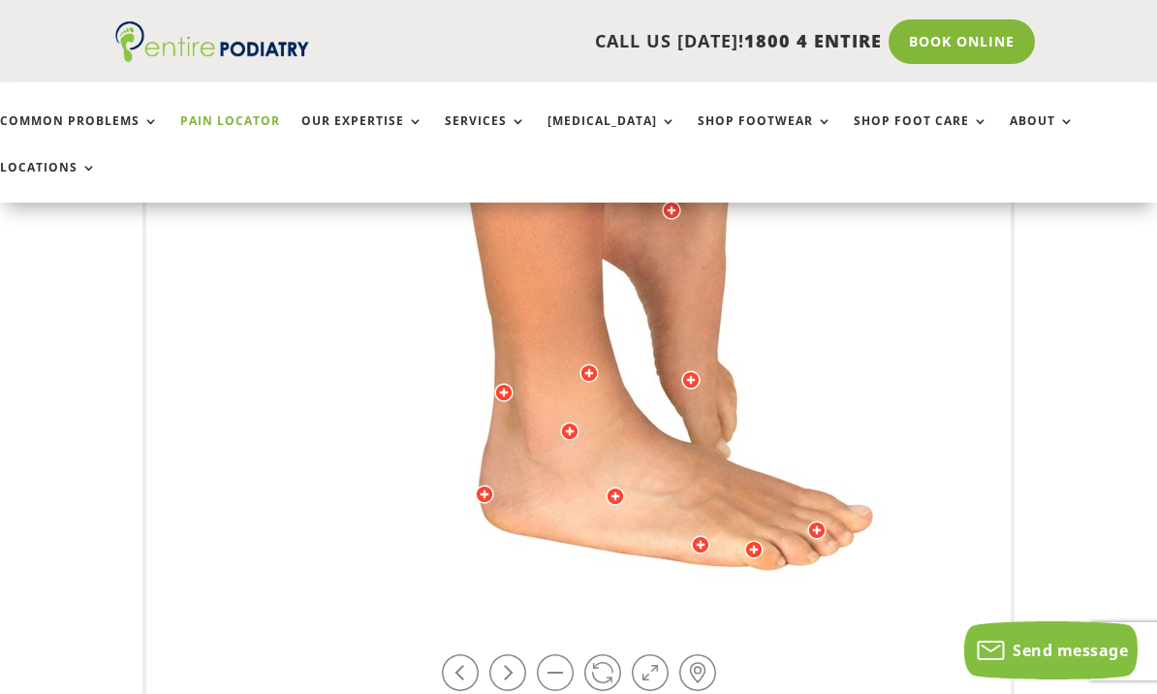
click at [448, 654] on link at bounding box center [460, 672] width 37 height 37
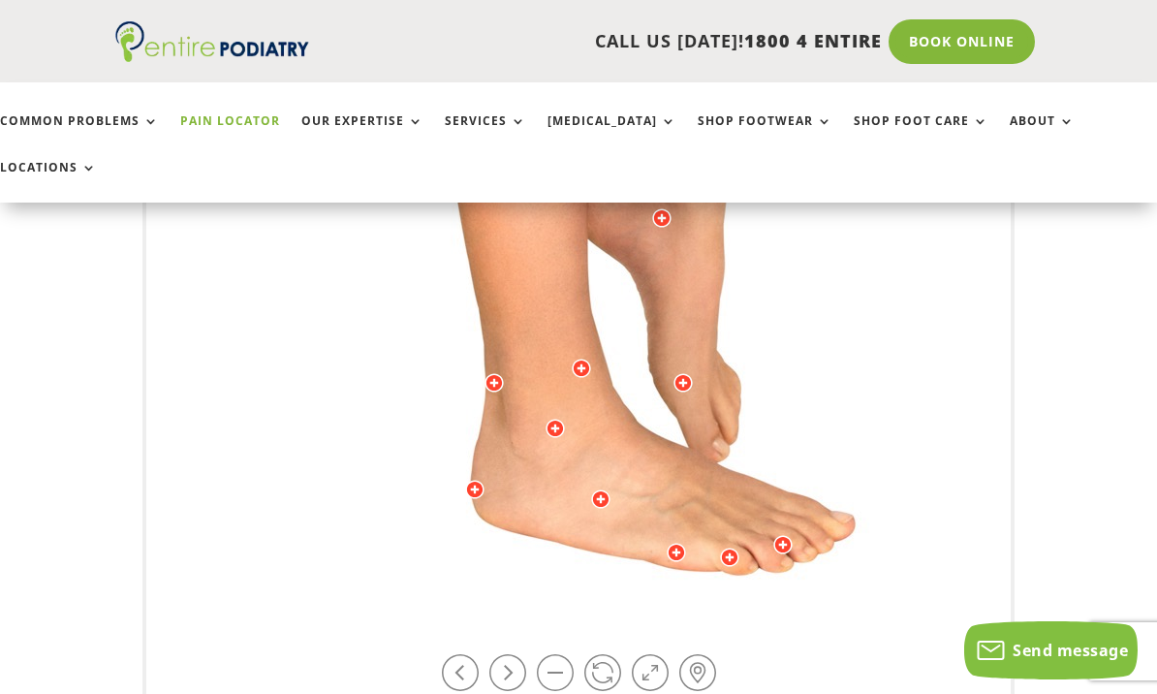
click at [450, 654] on link at bounding box center [460, 672] width 37 height 37
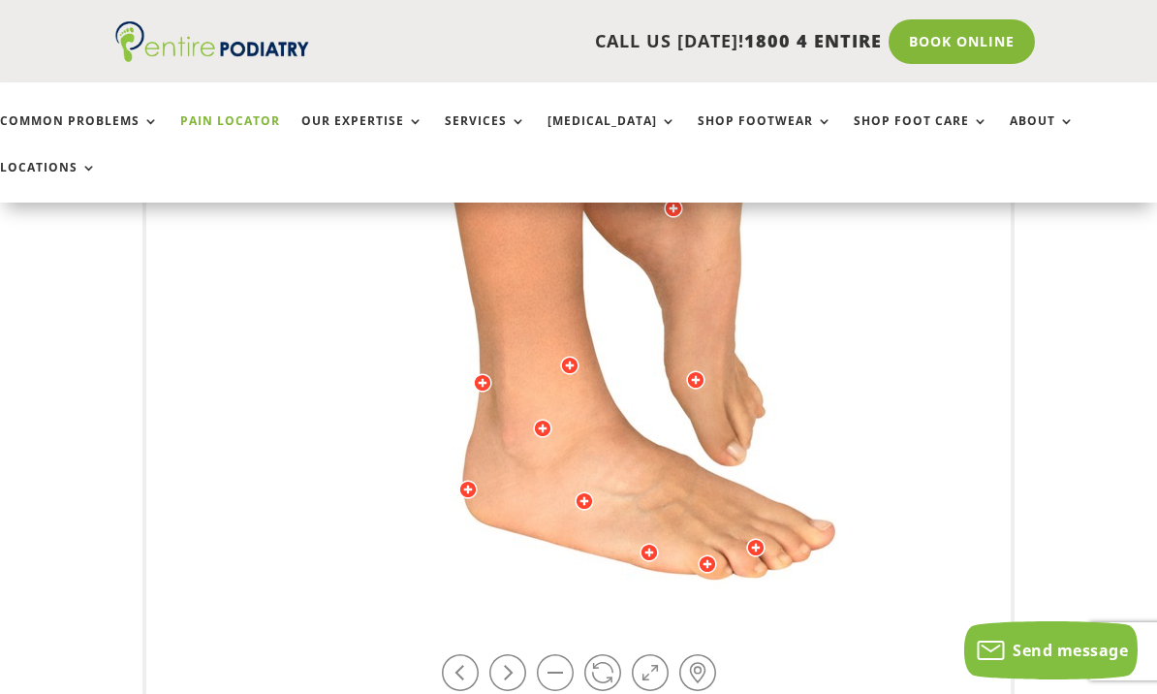
click at [447, 654] on link at bounding box center [460, 672] width 37 height 37
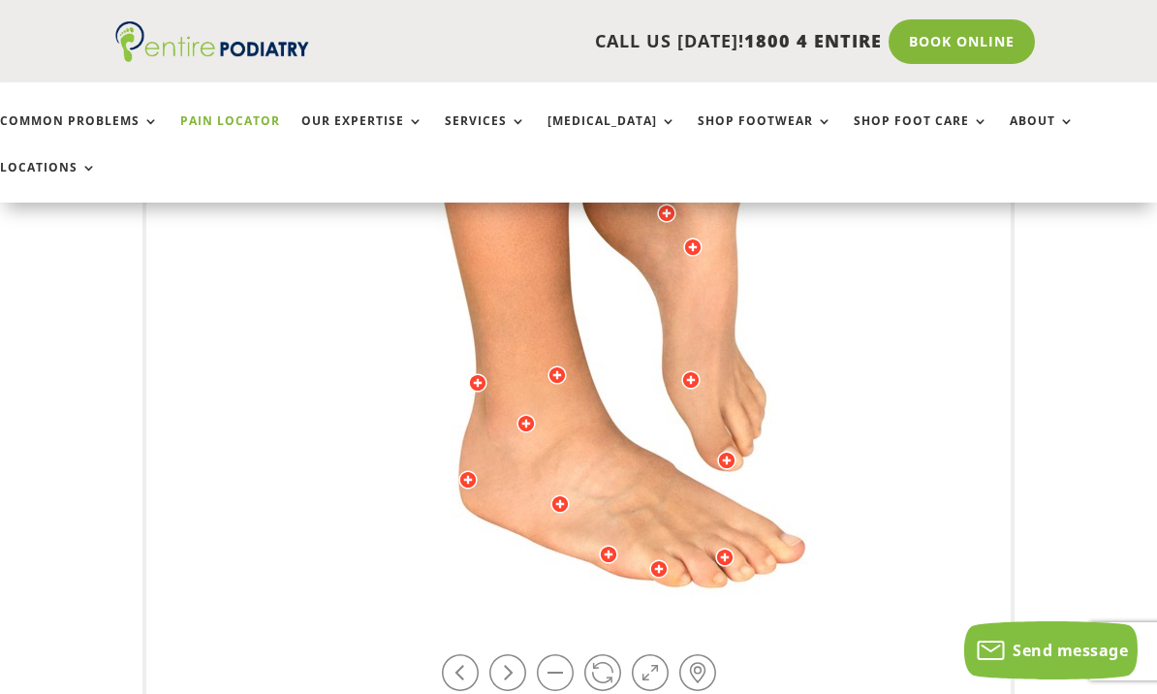
click at [452, 654] on link at bounding box center [460, 672] width 37 height 37
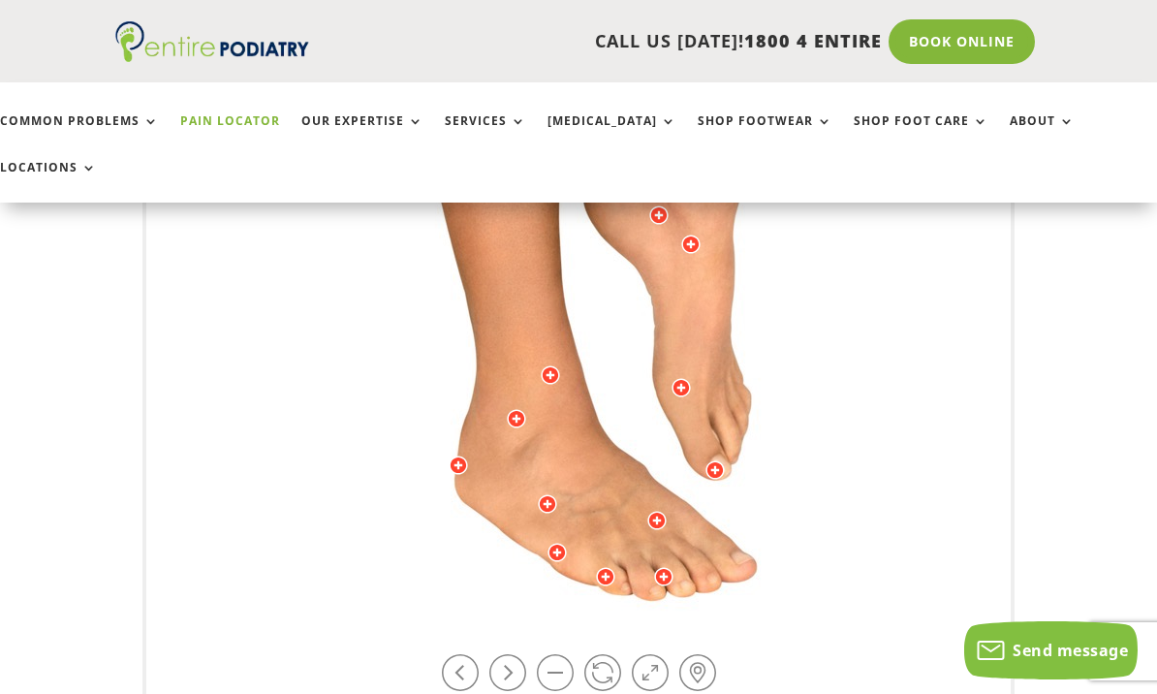
click at [444, 654] on link at bounding box center [460, 672] width 37 height 37
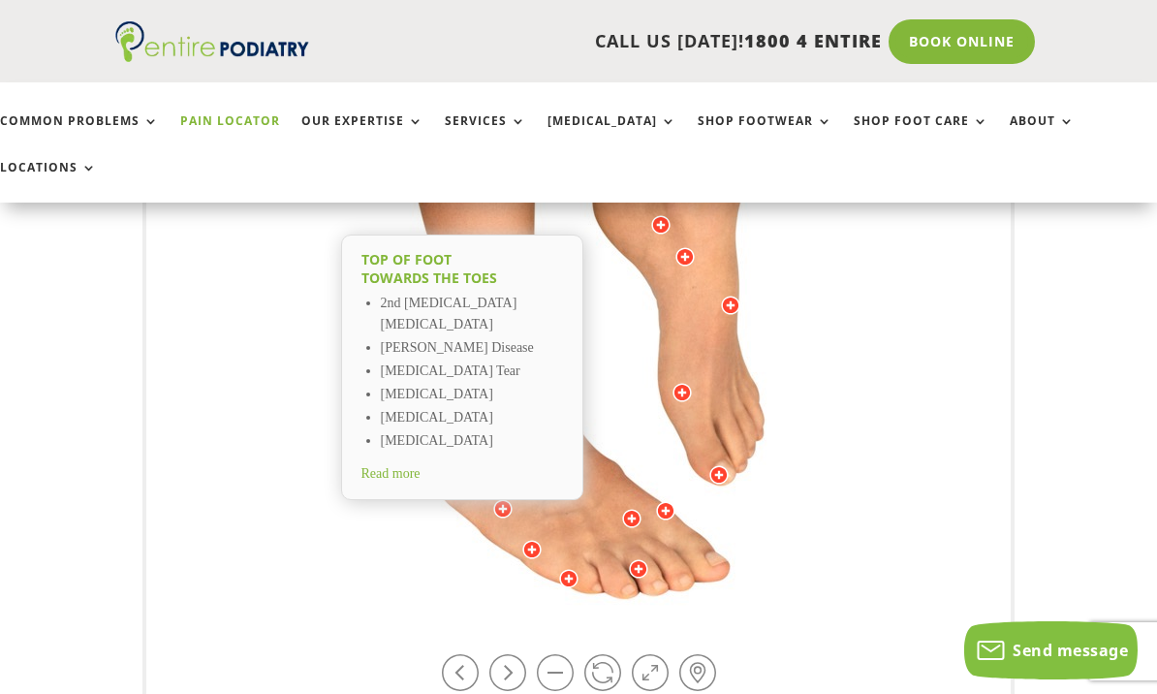
click at [388, 466] on span "Read more" at bounding box center [390, 473] width 59 height 15
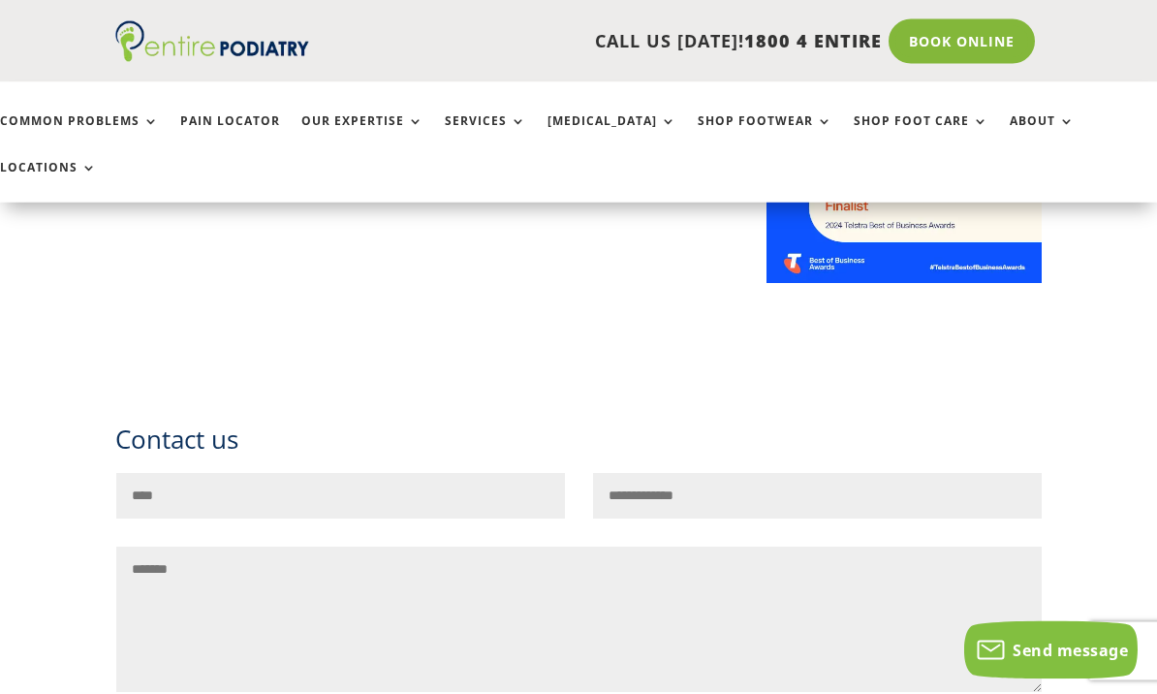
scroll to position [1668, 0]
